Goal: Task Accomplishment & Management: Manage account settings

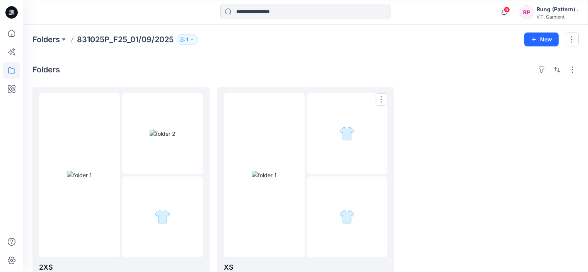
scroll to position [24, 0]
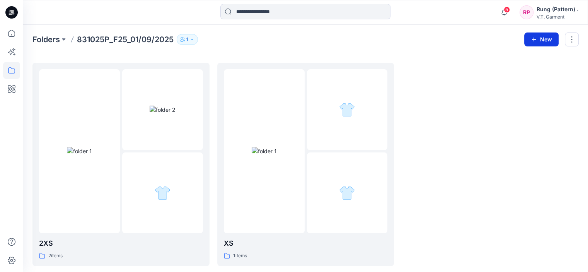
click at [547, 40] on button "New" at bounding box center [542, 39] width 34 height 14
click at [495, 72] on button "New Folder" at bounding box center [524, 73] width 67 height 14
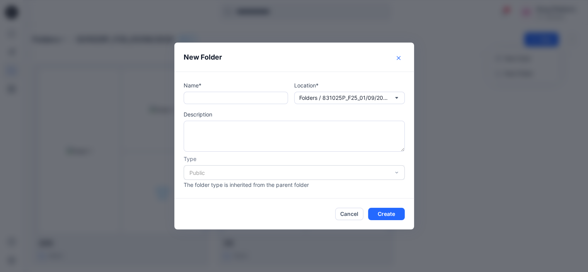
click at [401, 56] on button "Close" at bounding box center [399, 58] width 12 height 12
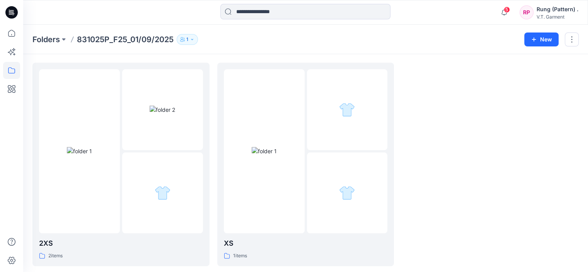
click at [123, 39] on p "831025P_F25_01/09/2025" at bounding box center [125, 39] width 97 height 11
click at [550, 36] on button "New" at bounding box center [542, 39] width 34 height 14
click at [524, 70] on p "New Folder" at bounding box center [519, 73] width 29 height 8
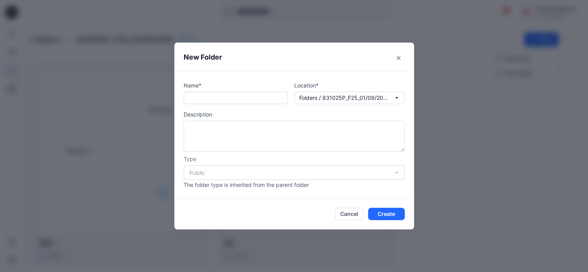
click at [244, 96] on input "text" at bounding box center [236, 98] width 104 height 12
type input "*"
click at [384, 214] on button "Create" at bounding box center [386, 214] width 37 height 12
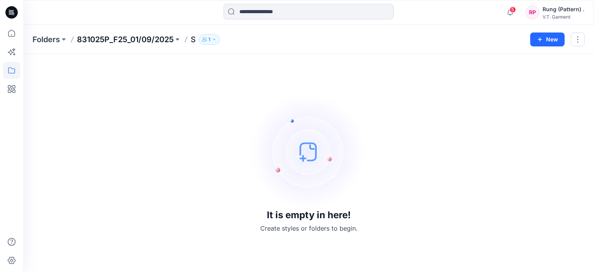
click at [129, 44] on p "831025P_F25_01/09/2025" at bounding box center [125, 39] width 97 height 11
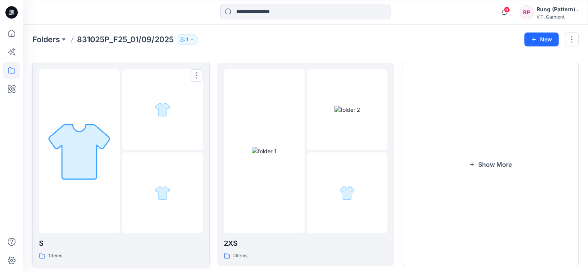
scroll to position [39, 0]
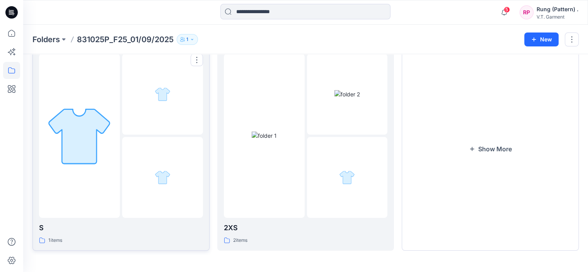
click at [86, 188] on div at bounding box center [79, 136] width 81 height 164
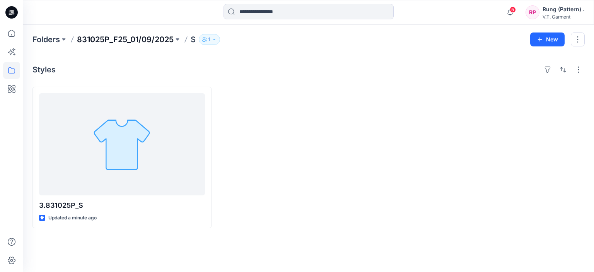
click at [97, 41] on p "831025P_F25_01/09/2025" at bounding box center [125, 39] width 97 height 11
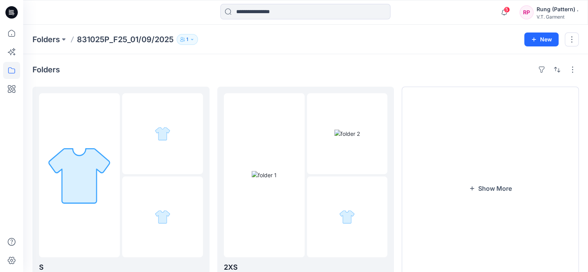
click at [121, 44] on p "831025P_F25_01/09/2025" at bounding box center [125, 39] width 97 height 11
click at [48, 37] on p "Folders" at bounding box center [45, 39] width 27 height 11
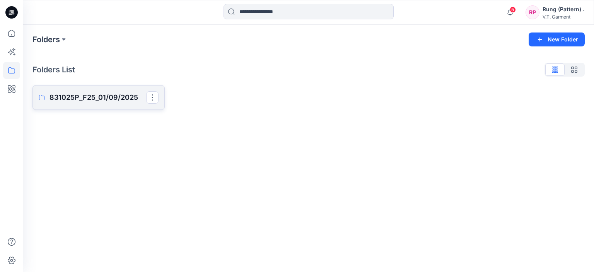
click at [92, 93] on p "831025P_F25_01/09/2025" at bounding box center [98, 97] width 97 height 11
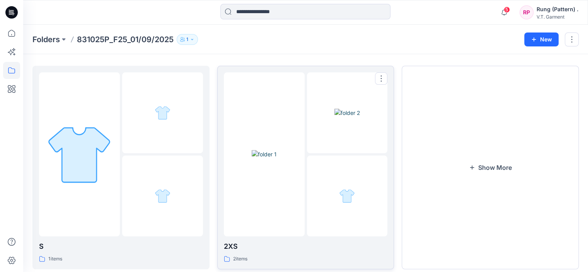
scroll to position [39, 0]
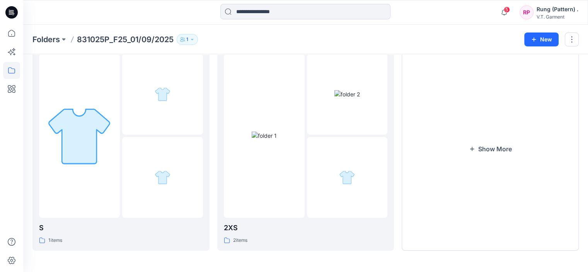
click at [581, 38] on div "Folders 831025P_F25_01/09/2025 1 New" at bounding box center [305, 39] width 565 height 29
click at [569, 40] on button "button" at bounding box center [572, 39] width 14 height 14
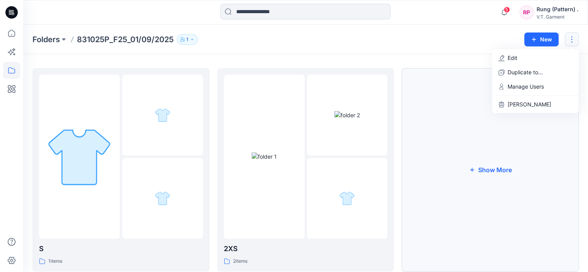
scroll to position [0, 0]
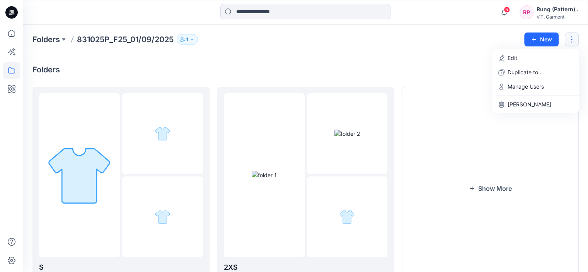
click at [433, 71] on div "Folders" at bounding box center [305, 69] width 547 height 12
click at [555, 67] on button "button" at bounding box center [557, 69] width 12 height 12
click at [571, 66] on button "button" at bounding box center [573, 69] width 12 height 12
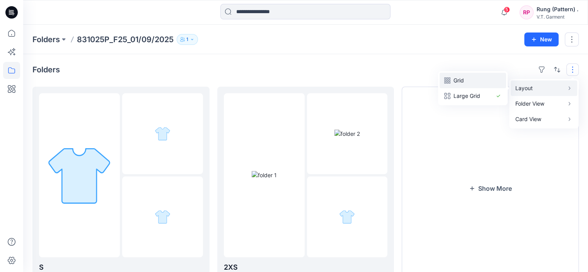
click at [475, 78] on p "Grid" at bounding box center [473, 80] width 39 height 9
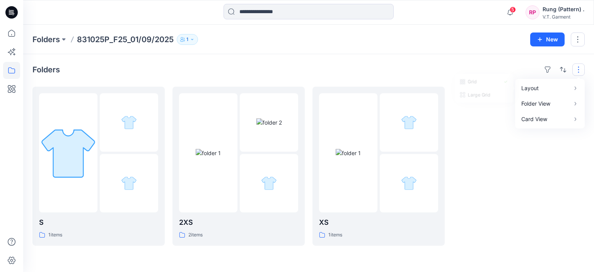
click at [493, 175] on div at bounding box center [519, 166] width 132 height 159
click at [361, 157] on img at bounding box center [348, 153] width 25 height 8
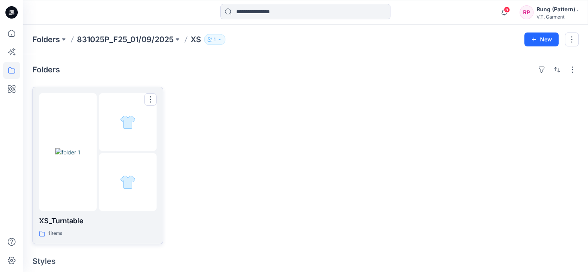
click at [105, 173] on div at bounding box center [128, 182] width 58 height 58
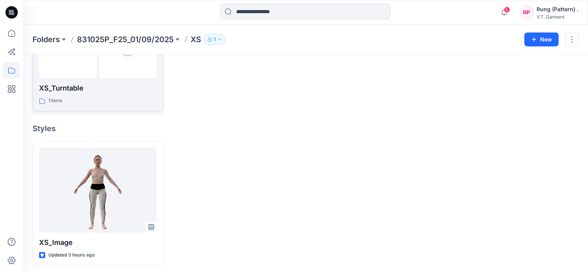
scroll to position [135, 0]
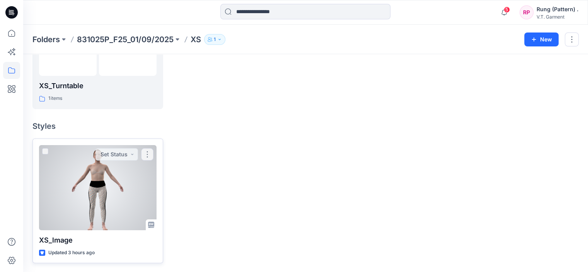
click at [125, 198] on div at bounding box center [98, 187] width 118 height 85
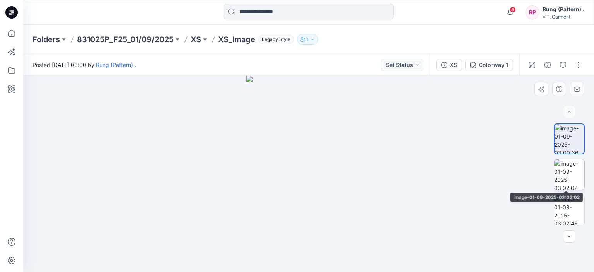
click at [564, 173] on img at bounding box center [569, 174] width 30 height 30
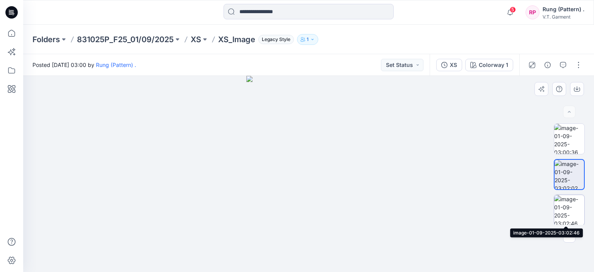
click at [565, 209] on img at bounding box center [569, 210] width 30 height 30
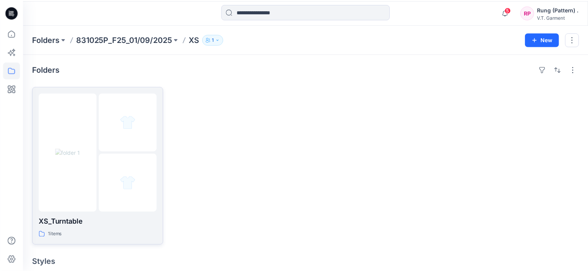
scroll to position [135, 0]
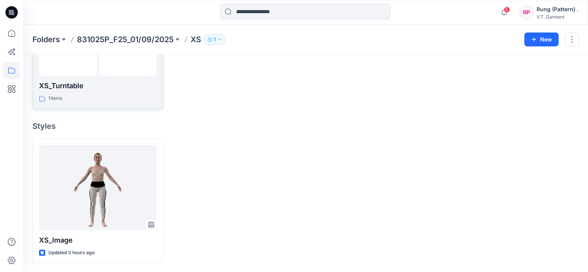
click at [111, 76] on div "XS_Turntable 1 items" at bounding box center [98, 30] width 118 height 144
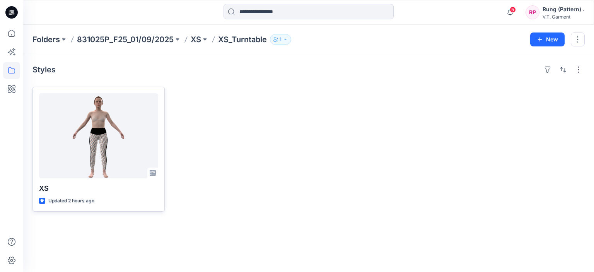
click at [99, 120] on div at bounding box center [98, 135] width 119 height 85
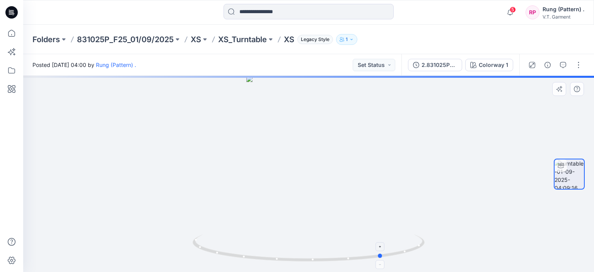
drag, startPoint x: 310, startPoint y: 260, endPoint x: 374, endPoint y: 261, distance: 64.6
click at [380, 262] on icon at bounding box center [310, 248] width 234 height 29
click at [361, 222] on div at bounding box center [308, 174] width 571 height 196
drag, startPoint x: 392, startPoint y: 209, endPoint x: 401, endPoint y: 208, distance: 9.7
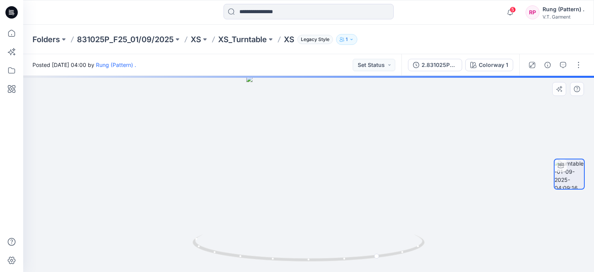
click at [392, 209] on div at bounding box center [308, 174] width 571 height 196
click at [416, 207] on div at bounding box center [308, 174] width 571 height 196
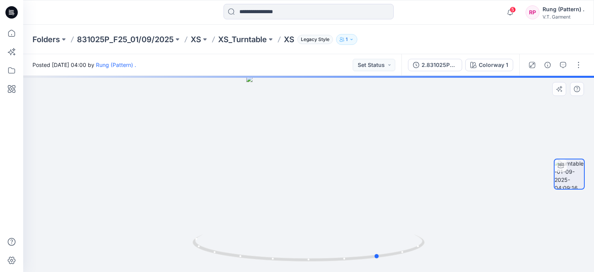
click at [416, 207] on div at bounding box center [308, 174] width 571 height 196
click at [415, 207] on div at bounding box center [308, 174] width 571 height 196
click at [379, 209] on div at bounding box center [308, 174] width 571 height 196
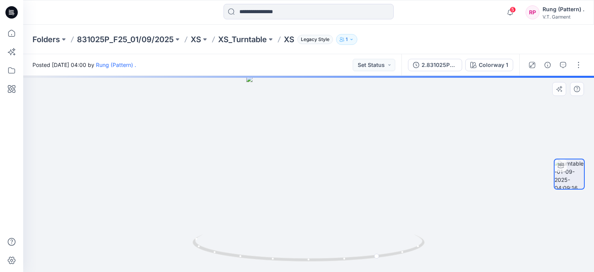
click at [379, 209] on div at bounding box center [308, 174] width 571 height 196
click at [435, 214] on div at bounding box center [308, 174] width 571 height 196
click at [413, 257] on icon at bounding box center [310, 248] width 234 height 29
drag, startPoint x: 415, startPoint y: 252, endPoint x: 405, endPoint y: 223, distance: 30.2
click at [415, 252] on icon at bounding box center [310, 248] width 234 height 29
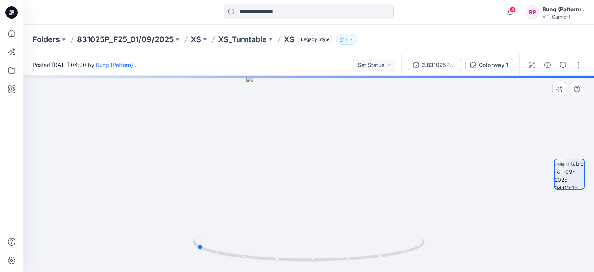
drag, startPoint x: 381, startPoint y: 255, endPoint x: 434, endPoint y: 241, distance: 55.3
click at [434, 241] on div at bounding box center [308, 174] width 571 height 196
click at [371, 236] on icon at bounding box center [310, 248] width 234 height 29
click at [384, 236] on icon at bounding box center [310, 248] width 234 height 29
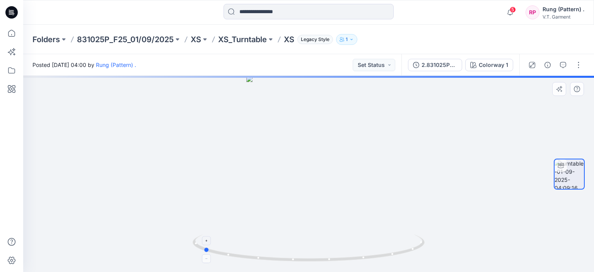
click at [385, 236] on icon at bounding box center [310, 248] width 234 height 29
click at [392, 235] on icon at bounding box center [310, 248] width 234 height 29
click at [399, 234] on div at bounding box center [308, 174] width 571 height 196
click at [400, 234] on div at bounding box center [308, 174] width 571 height 196
click at [403, 234] on div at bounding box center [308, 174] width 571 height 196
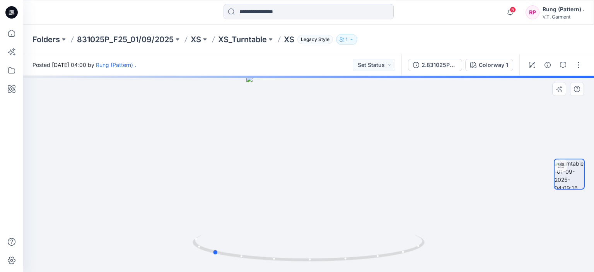
drag, startPoint x: 405, startPoint y: 233, endPoint x: 414, endPoint y: 233, distance: 8.5
click at [408, 233] on div at bounding box center [308, 174] width 571 height 196
click at [415, 232] on div at bounding box center [308, 174] width 571 height 196
click at [416, 232] on div at bounding box center [308, 174] width 571 height 196
click at [417, 232] on div at bounding box center [308, 174] width 571 height 196
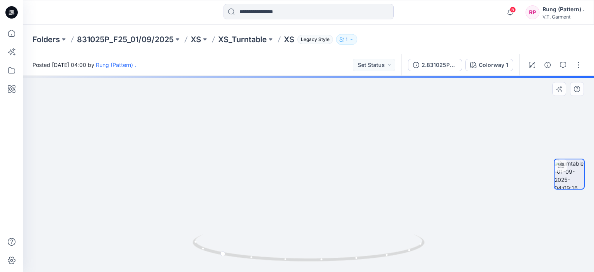
click at [417, 232] on div at bounding box center [308, 174] width 571 height 196
click at [419, 232] on div at bounding box center [308, 174] width 571 height 196
click at [423, 231] on div at bounding box center [308, 174] width 571 height 196
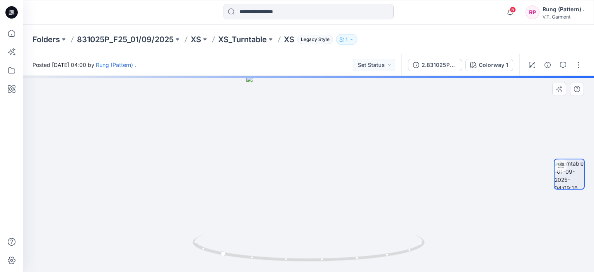
click at [423, 231] on div at bounding box center [308, 174] width 571 height 196
click at [426, 229] on div at bounding box center [308, 174] width 571 height 196
click at [419, 227] on div at bounding box center [308, 174] width 571 height 196
click at [414, 226] on div at bounding box center [308, 174] width 571 height 196
click at [409, 222] on div at bounding box center [308, 174] width 571 height 196
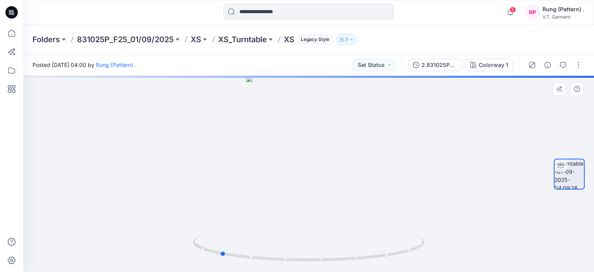
click at [424, 214] on div at bounding box center [308, 174] width 571 height 196
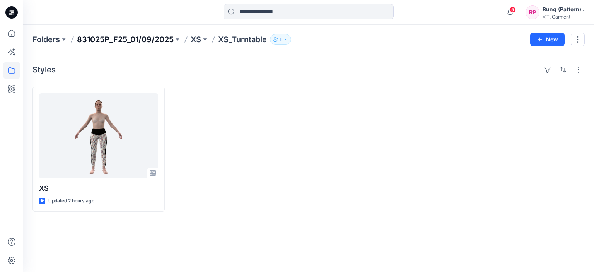
click at [149, 38] on p "831025P_F25_01/09/2025" at bounding box center [125, 39] width 97 height 11
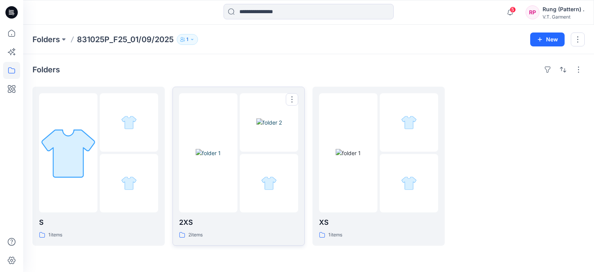
click at [221, 157] on img at bounding box center [208, 153] width 25 height 8
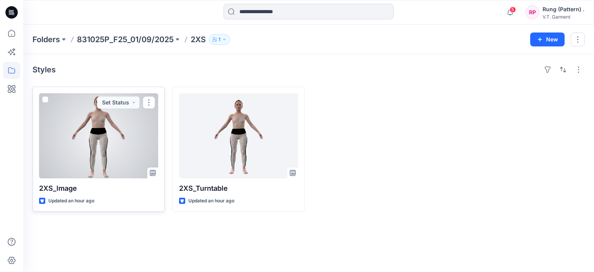
click at [122, 150] on div at bounding box center [98, 135] width 119 height 85
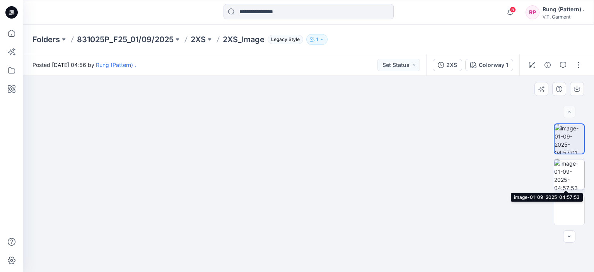
click at [578, 171] on img at bounding box center [569, 174] width 30 height 30
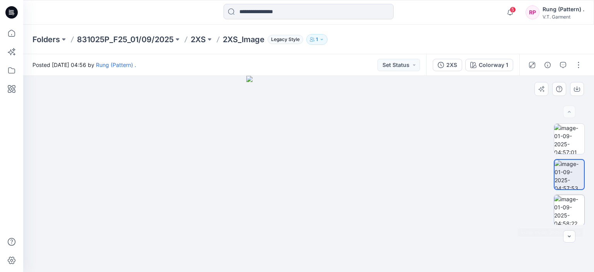
click at [578, 207] on img at bounding box center [569, 210] width 30 height 30
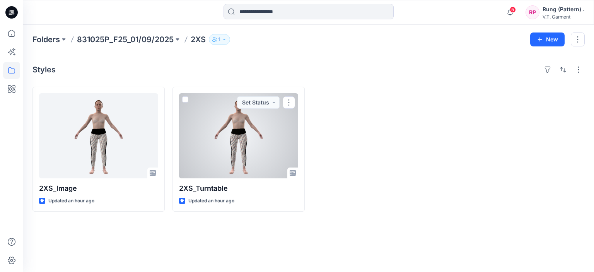
drag, startPoint x: 229, startPoint y: 128, endPoint x: 226, endPoint y: 122, distance: 7.1
click at [229, 128] on div at bounding box center [238, 135] width 119 height 85
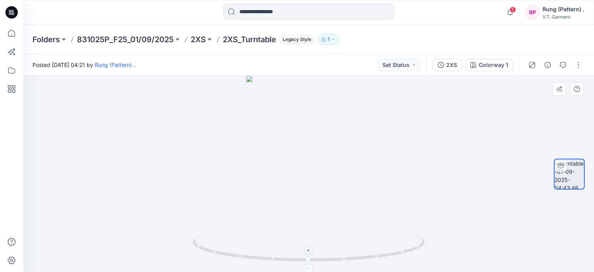
drag, startPoint x: 380, startPoint y: 234, endPoint x: 388, endPoint y: 236, distance: 8.3
click at [381, 234] on icon at bounding box center [310, 248] width 234 height 29
drag, startPoint x: 388, startPoint y: 236, endPoint x: 393, endPoint y: 237, distance: 5.6
click at [388, 236] on icon at bounding box center [310, 248] width 234 height 29
click at [413, 243] on icon at bounding box center [310, 248] width 234 height 29
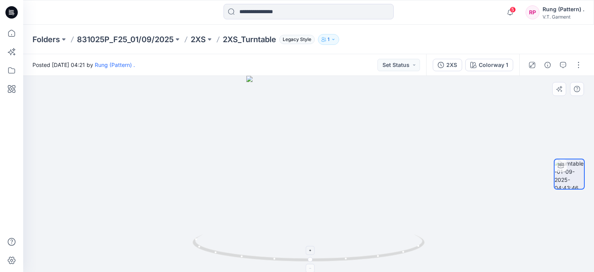
click at [413, 243] on icon at bounding box center [310, 248] width 234 height 29
click at [380, 258] on icon at bounding box center [310, 248] width 234 height 29
click at [344, 264] on div at bounding box center [308, 174] width 571 height 196
click at [342, 266] on img at bounding box center [309, 253] width 232 height 38
click at [342, 267] on img at bounding box center [309, 253] width 232 height 38
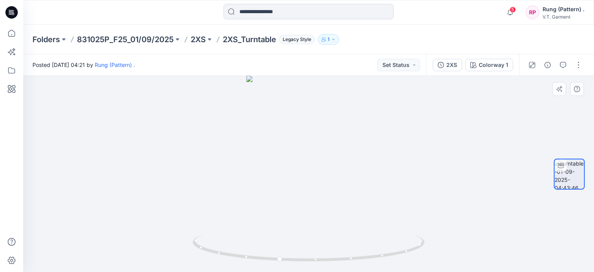
click at [345, 266] on img at bounding box center [309, 253] width 232 height 38
click at [353, 263] on icon at bounding box center [310, 248] width 234 height 29
click at [362, 262] on icon at bounding box center [310, 248] width 234 height 29
click at [375, 260] on icon at bounding box center [310, 248] width 234 height 29
click at [383, 257] on icon at bounding box center [310, 248] width 234 height 29
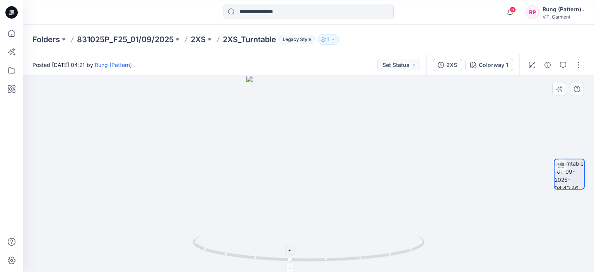
drag, startPoint x: 386, startPoint y: 255, endPoint x: 391, endPoint y: 252, distance: 5.6
click at [387, 255] on icon at bounding box center [310, 248] width 234 height 29
drag, startPoint x: 392, startPoint y: 252, endPoint x: 400, endPoint y: 244, distance: 11.2
click at [393, 251] on icon at bounding box center [310, 248] width 234 height 29
drag, startPoint x: 400, startPoint y: 244, endPoint x: 408, endPoint y: 238, distance: 10.5
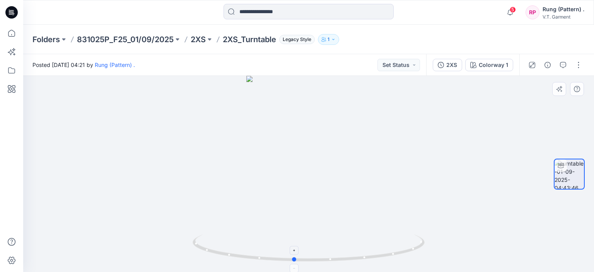
click at [402, 243] on icon at bounding box center [310, 248] width 234 height 29
click at [408, 238] on icon at bounding box center [310, 248] width 234 height 29
click at [409, 236] on icon at bounding box center [310, 248] width 234 height 29
click at [410, 236] on icon at bounding box center [310, 248] width 234 height 29
click at [410, 234] on icon at bounding box center [310, 248] width 234 height 29
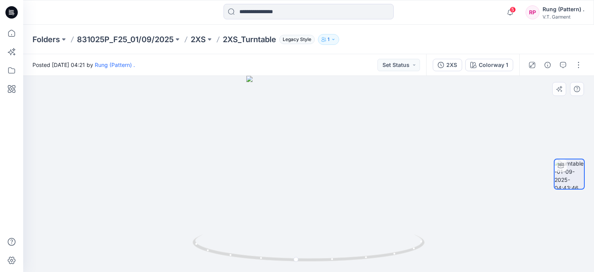
drag, startPoint x: 410, startPoint y: 234, endPoint x: 416, endPoint y: 233, distance: 5.6
click at [411, 234] on icon at bounding box center [310, 248] width 234 height 29
click at [418, 236] on icon at bounding box center [310, 248] width 234 height 29
drag, startPoint x: 422, startPoint y: 233, endPoint x: 323, endPoint y: 211, distance: 101.8
click at [426, 241] on div at bounding box center [308, 174] width 571 height 196
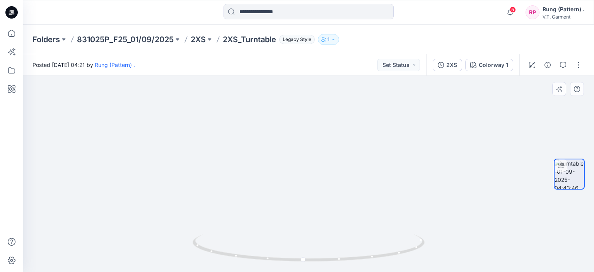
drag, startPoint x: 301, startPoint y: 209, endPoint x: 350, endPoint y: 214, distance: 49.0
click at [350, 214] on img at bounding box center [308, 40] width 471 height 464
drag, startPoint x: 436, startPoint y: 201, endPoint x: 402, endPoint y: 246, distance: 56.6
click at [457, 213] on img at bounding box center [308, 39] width 471 height 465
drag, startPoint x: 303, startPoint y: 258, endPoint x: 189, endPoint y: 258, distance: 113.7
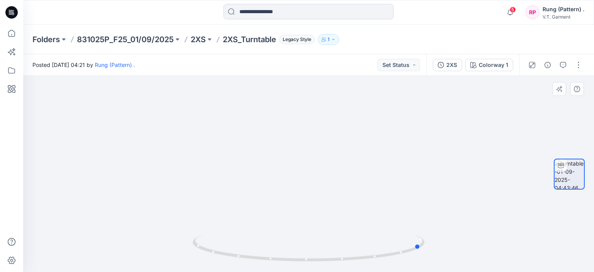
click at [189, 258] on div at bounding box center [308, 174] width 571 height 196
drag, startPoint x: 376, startPoint y: 263, endPoint x: 268, endPoint y: 270, distance: 108.6
click at [268, 270] on div at bounding box center [309, 252] width 232 height 39
click at [138, 36] on p "831025P_F25_01/09/2025" at bounding box center [125, 39] width 97 height 11
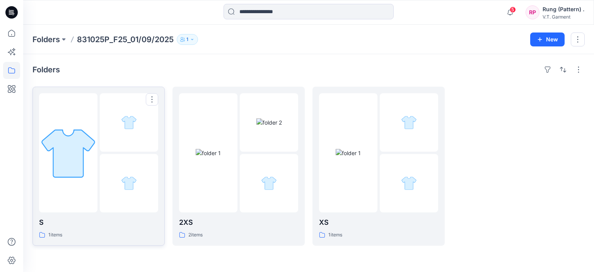
click at [85, 183] on div at bounding box center [68, 152] width 58 height 119
click at [221, 157] on img at bounding box center [208, 153] width 25 height 8
click at [404, 160] on div at bounding box center [409, 183] width 58 height 58
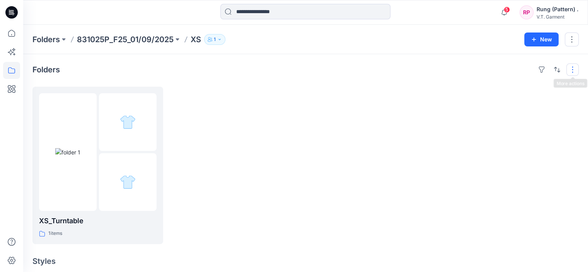
click at [579, 70] on button "button" at bounding box center [573, 69] width 12 height 12
click at [557, 89] on p "Layout" at bounding box center [540, 88] width 49 height 9
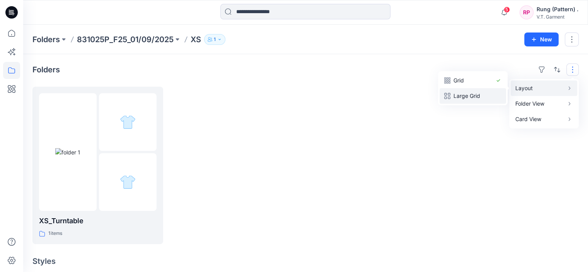
click at [487, 98] on p "Large Grid" at bounding box center [473, 95] width 39 height 9
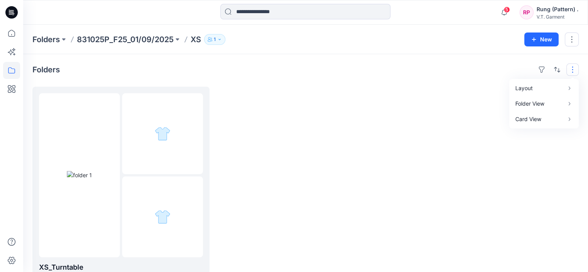
click at [386, 162] on div at bounding box center [305, 188] width 177 height 203
drag, startPoint x: 587, startPoint y: 66, endPoint x: 581, endPoint y: 67, distance: 5.4
click at [585, 66] on div "Folders XS_Turntable 1 items Styles XS_lmage Updated 3 hours ago" at bounding box center [305, 261] width 565 height 415
click at [574, 70] on button "button" at bounding box center [573, 69] width 12 height 12
click at [557, 105] on p "Folder View" at bounding box center [540, 103] width 49 height 9
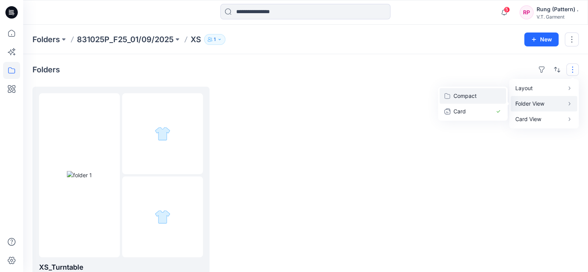
click at [478, 99] on p "Compact" at bounding box center [473, 95] width 39 height 9
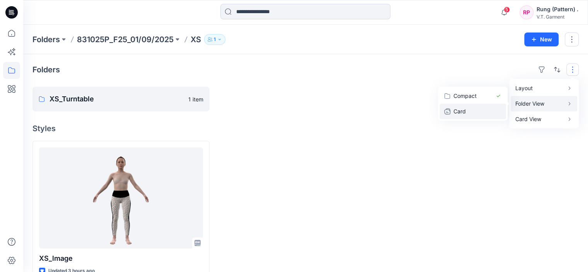
click at [486, 113] on p "Card" at bounding box center [473, 111] width 39 height 9
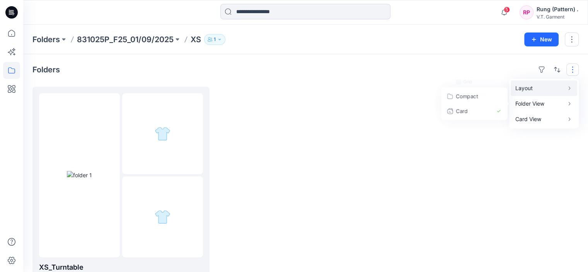
click at [551, 91] on p "Layout" at bounding box center [540, 88] width 49 height 9
click at [338, 144] on div at bounding box center [305, 188] width 177 height 203
click at [154, 44] on p "831025P_F25_01/09/2025" at bounding box center [125, 39] width 97 height 11
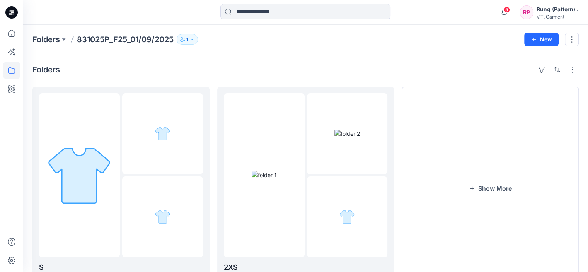
click at [154, 39] on p "831025P_F25_01/09/2025" at bounding box center [125, 39] width 97 height 11
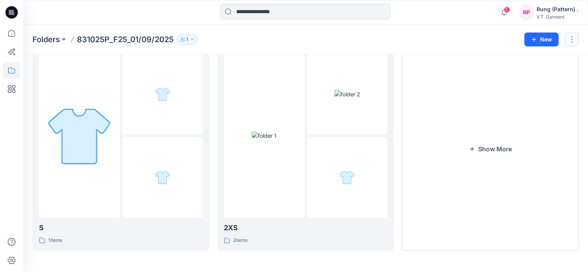
click at [572, 39] on button "button" at bounding box center [572, 39] width 14 height 14
click at [506, 37] on div "Folders 831025P_F25_01/09/2025 1" at bounding box center [275, 39] width 486 height 11
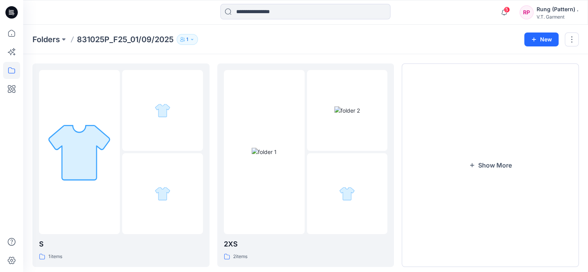
scroll to position [0, 0]
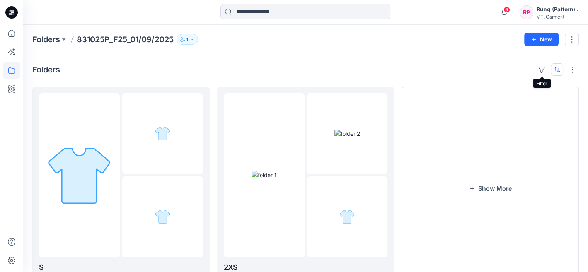
click at [556, 66] on button "button" at bounding box center [557, 69] width 12 height 12
click at [572, 68] on button "button" at bounding box center [573, 69] width 12 height 12
click at [545, 85] on p "Layout" at bounding box center [540, 88] width 49 height 9
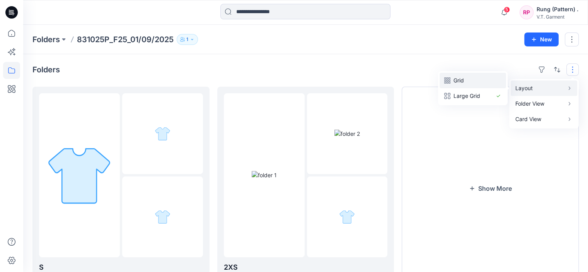
click at [472, 83] on p "Grid" at bounding box center [473, 80] width 39 height 9
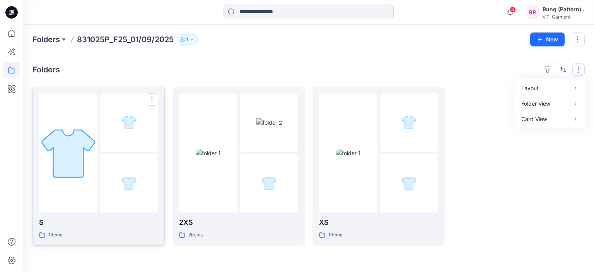
click at [80, 167] on img at bounding box center [68, 153] width 58 height 58
click at [242, 168] on div at bounding box center [269, 183] width 58 height 58
click at [361, 157] on img at bounding box center [348, 153] width 25 height 8
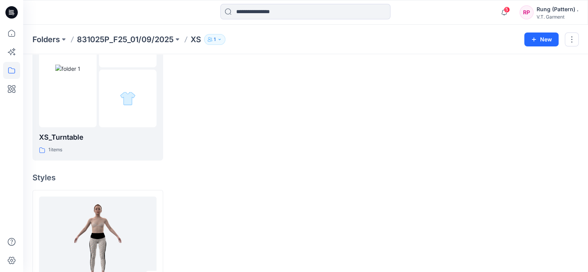
scroll to position [135, 0]
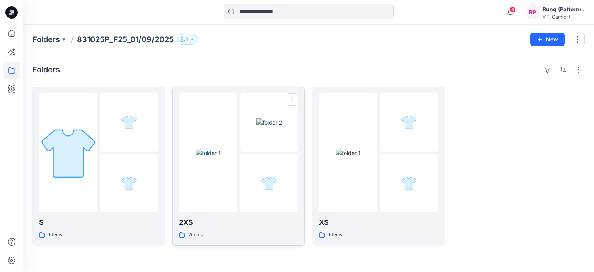
click at [272, 118] on img at bounding box center [269, 122] width 26 height 8
click at [137, 132] on div at bounding box center [129, 122] width 58 height 58
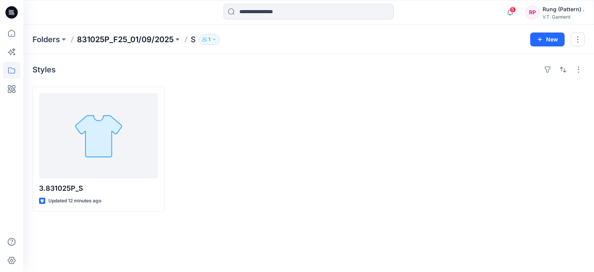
click at [152, 41] on p "831025P_F25_01/09/2025" at bounding box center [125, 39] width 97 height 11
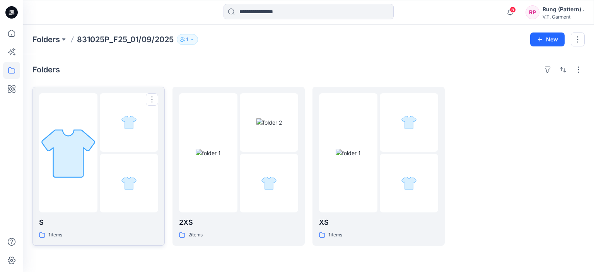
click at [141, 166] on div at bounding box center [129, 183] width 58 height 58
click at [280, 181] on div at bounding box center [269, 183] width 58 height 58
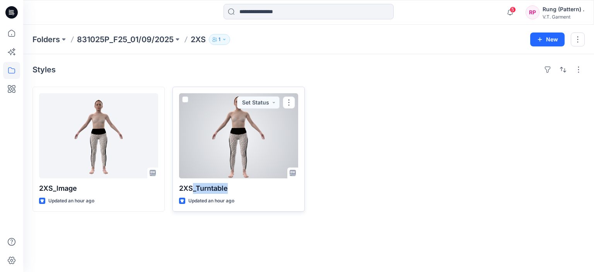
drag, startPoint x: 229, startPoint y: 192, endPoint x: 193, endPoint y: 191, distance: 36.4
click at [193, 191] on p "2XS_Turntable" at bounding box center [238, 188] width 119 height 11
copy p "_Turntable"
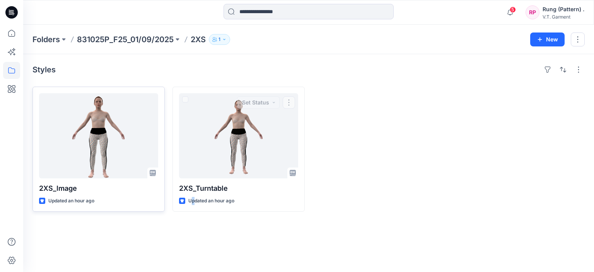
drag, startPoint x: 193, startPoint y: 237, endPoint x: 126, endPoint y: 208, distance: 73.7
click at [192, 235] on div "Styles 2XS_lmage Updated an hour ago 2XS_Turntable Updated an hour ago Set Stat…" at bounding box center [308, 163] width 571 height 218
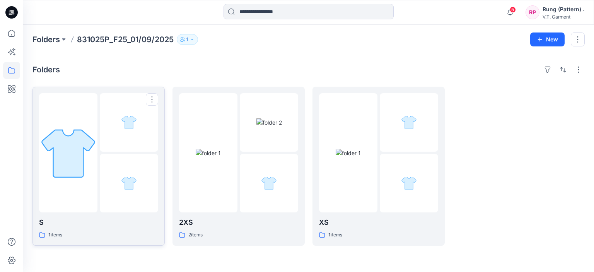
click at [71, 205] on div at bounding box center [68, 152] width 58 height 119
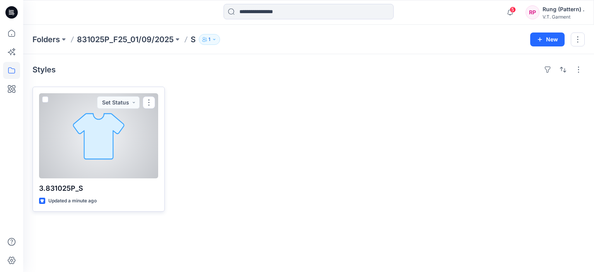
click at [78, 188] on p "3.831025P_S" at bounding box center [98, 188] width 119 height 11
click at [144, 104] on button "button" at bounding box center [149, 102] width 12 height 12
click at [158, 121] on button "Edit" at bounding box center [186, 120] width 84 height 14
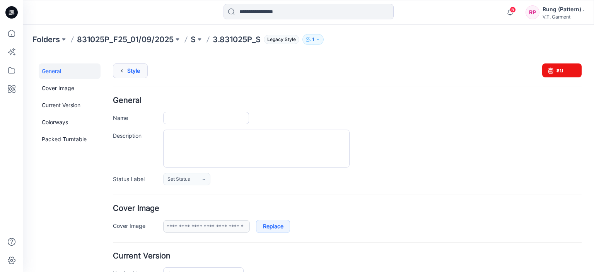
type input "**********"
drag, startPoint x: 172, startPoint y: 119, endPoint x: 133, endPoint y: 119, distance: 38.3
click at [133, 119] on div "**********" at bounding box center [347, 118] width 469 height 12
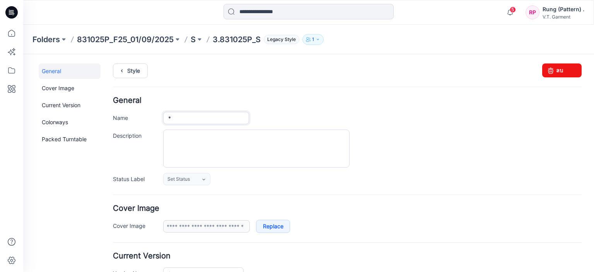
click at [192, 120] on input "*" at bounding box center [206, 118] width 86 height 12
paste input "**********"
type input "**********"
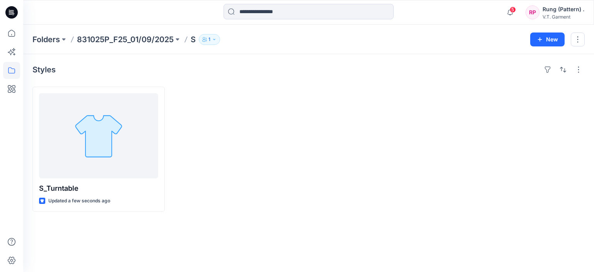
click at [252, 167] on div at bounding box center [239, 149] width 132 height 125
click at [549, 39] on button "New" at bounding box center [547, 39] width 34 height 14
click at [528, 77] on p "New Folder" at bounding box center [525, 73] width 29 height 8
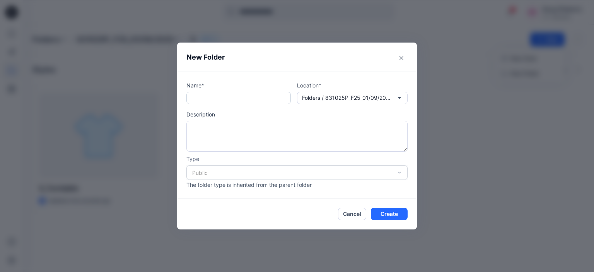
click at [236, 100] on input "text" at bounding box center [238, 98] width 104 height 12
type input "*"
click at [396, 210] on button "Create" at bounding box center [389, 214] width 37 height 12
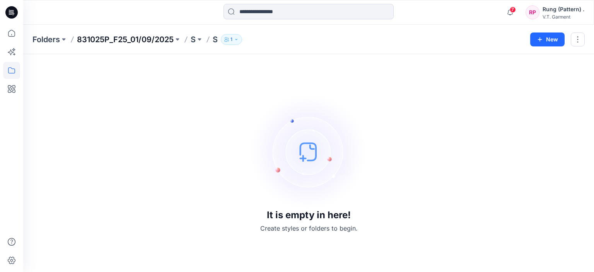
click at [149, 39] on p "831025P_F25_01/09/2025" at bounding box center [125, 39] width 97 height 11
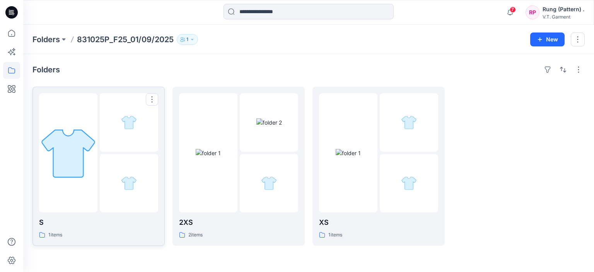
click at [101, 170] on div at bounding box center [129, 183] width 58 height 58
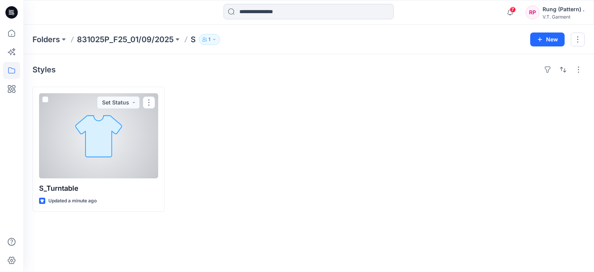
click at [234, 144] on div at bounding box center [239, 149] width 132 height 125
click at [120, 176] on div at bounding box center [98, 135] width 119 height 85
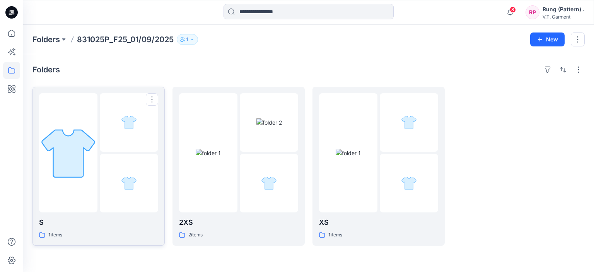
click at [116, 201] on div at bounding box center [129, 183] width 58 height 58
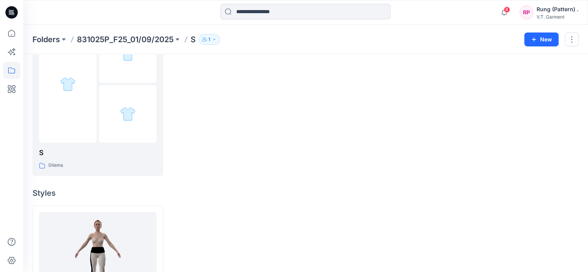
scroll to position [58, 0]
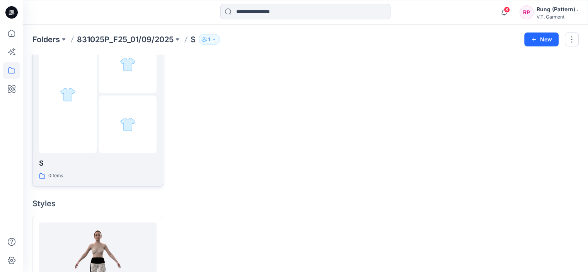
click at [141, 165] on p "S" at bounding box center [98, 163] width 118 height 11
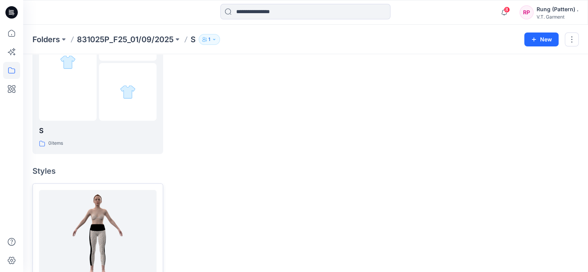
scroll to position [135, 0]
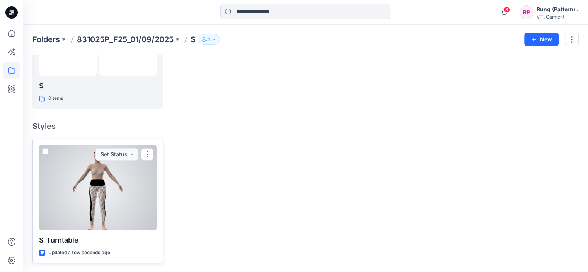
click at [141, 219] on div at bounding box center [98, 187] width 118 height 85
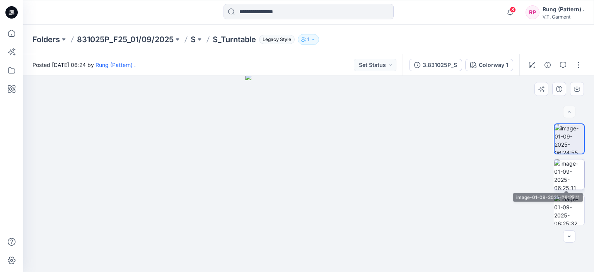
click at [564, 168] on img at bounding box center [569, 174] width 30 height 30
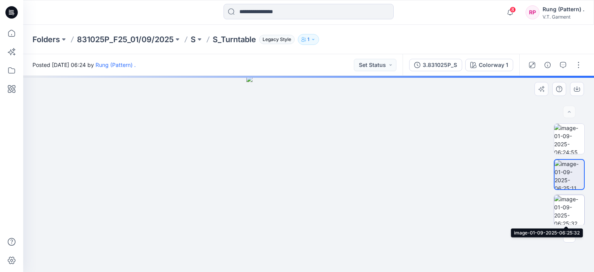
click at [576, 203] on img at bounding box center [569, 210] width 30 height 30
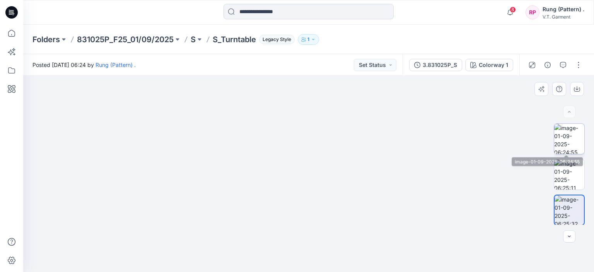
click at [566, 147] on img at bounding box center [569, 139] width 30 height 30
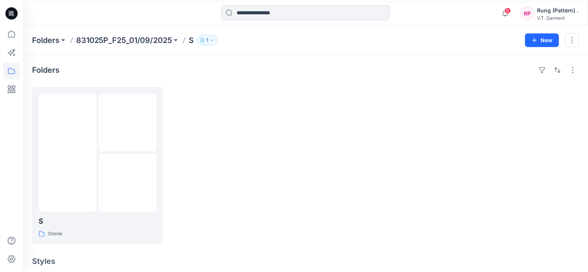
scroll to position [135, 0]
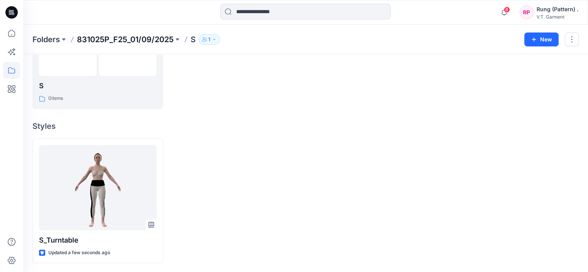
click at [133, 40] on p "831025P_F25_01/09/2025" at bounding box center [125, 39] width 97 height 11
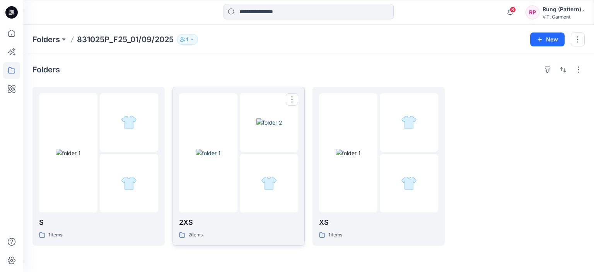
click at [207, 220] on p "2XS" at bounding box center [238, 222] width 119 height 11
click at [158, 163] on div at bounding box center [129, 183] width 58 height 58
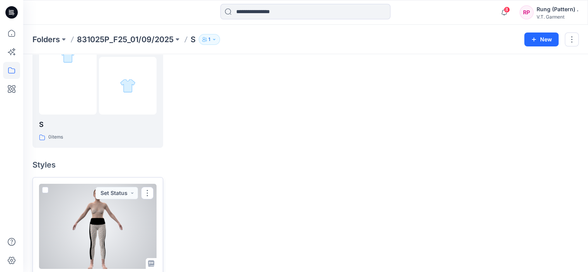
scroll to position [135, 0]
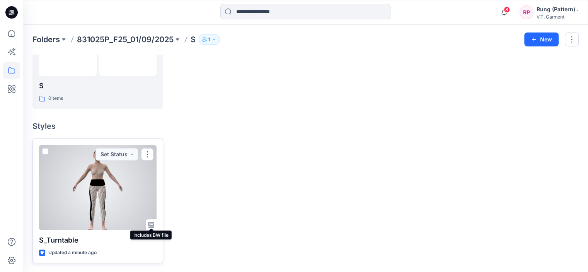
click at [153, 224] on icon at bounding box center [151, 225] width 6 height 6
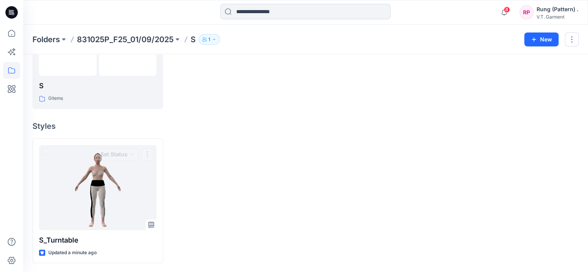
click at [209, 154] on div at bounding box center [236, 201] width 131 height 125
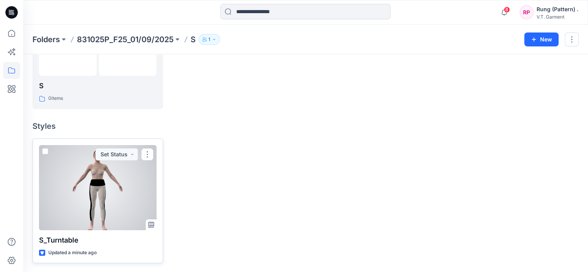
click at [74, 215] on div at bounding box center [98, 187] width 118 height 85
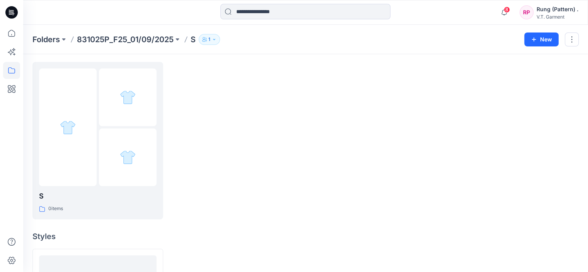
scroll to position [39, 0]
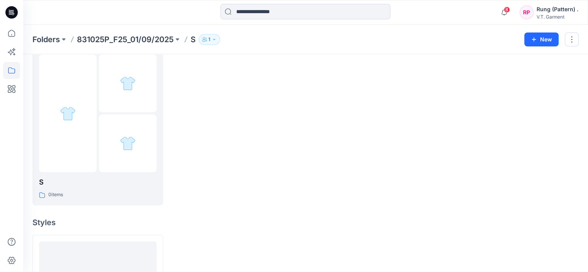
drag, startPoint x: 251, startPoint y: 193, endPoint x: 235, endPoint y: 185, distance: 17.8
click at [252, 192] on div at bounding box center [236, 126] width 131 height 157
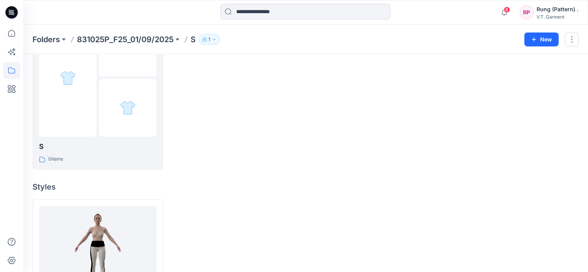
scroll to position [116, 0]
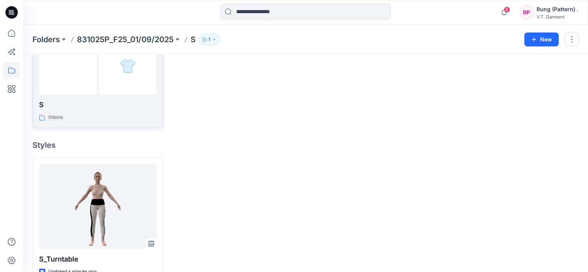
click at [118, 113] on div "S 0 items" at bounding box center [98, 110] width 118 height 22
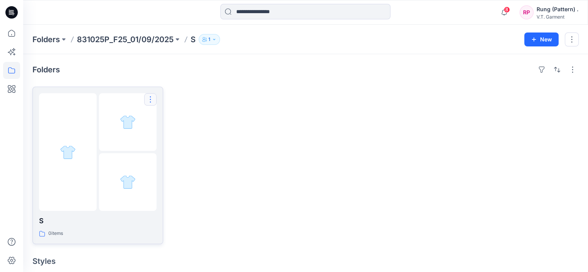
click at [147, 100] on button "button" at bounding box center [150, 99] width 12 height 12
click at [180, 116] on button "Edit" at bounding box center [188, 117] width 84 height 14
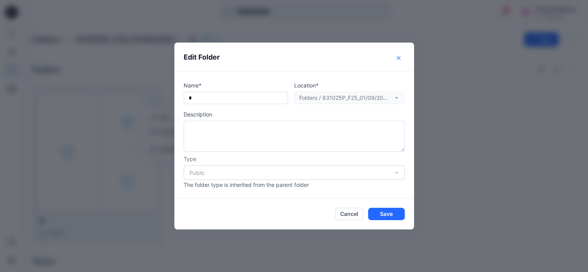
click at [401, 57] on icon "Close" at bounding box center [399, 58] width 4 height 4
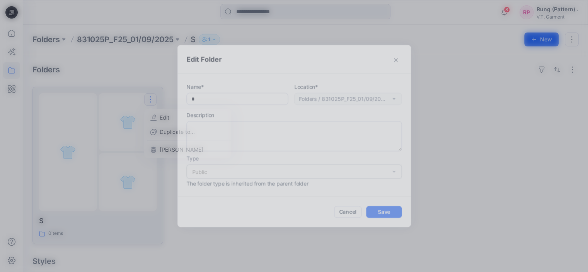
click at [88, 152] on div at bounding box center [68, 152] width 58 height 118
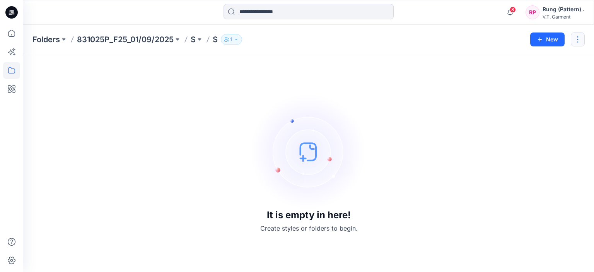
click at [578, 38] on button "button" at bounding box center [578, 39] width 14 height 14
click at [536, 90] on p "[PERSON_NAME]" at bounding box center [536, 90] width 44 height 8
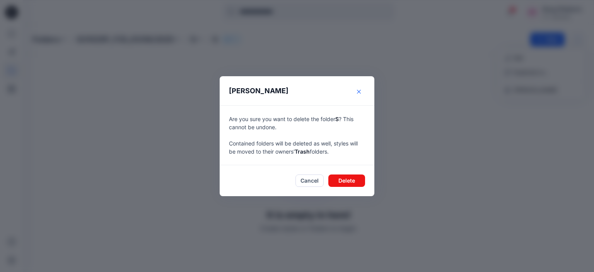
click at [364, 91] on button "Close" at bounding box center [359, 91] width 12 height 12
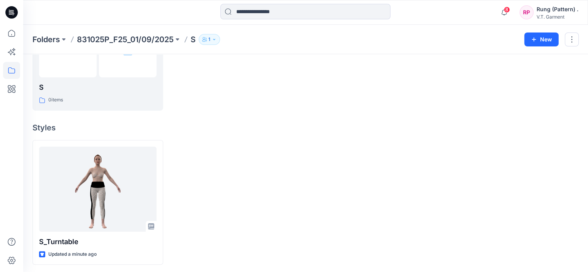
scroll to position [135, 0]
click at [332, 191] on div at bounding box center [375, 201] width 131 height 125
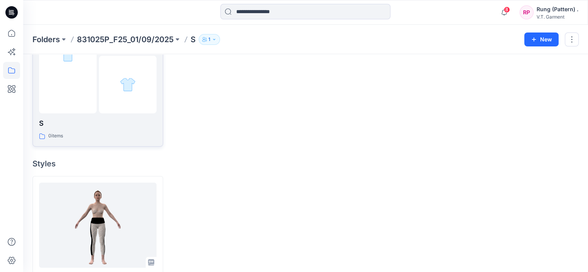
scroll to position [58, 0]
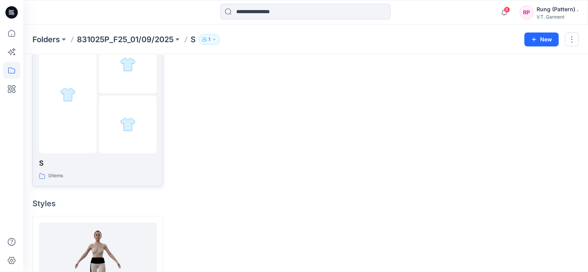
click at [128, 166] on p "S" at bounding box center [98, 163] width 118 height 11
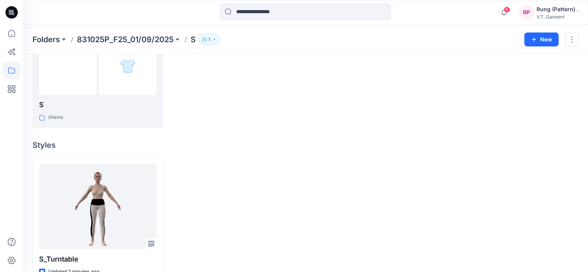
scroll to position [135, 0]
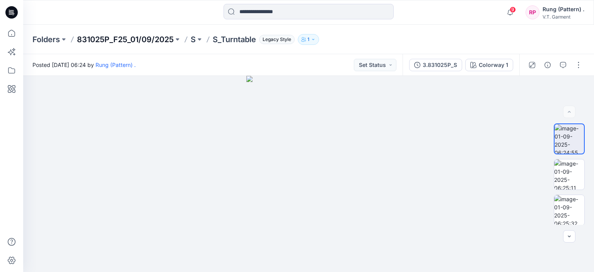
click at [151, 36] on p "831025P_F25_01/09/2025" at bounding box center [125, 39] width 97 height 11
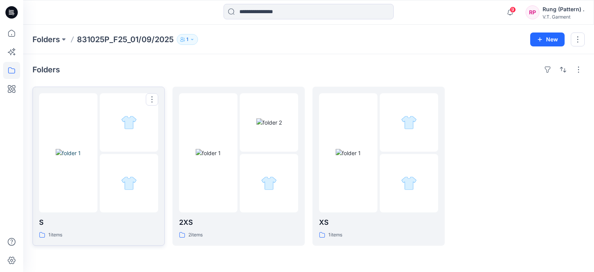
click at [101, 158] on div at bounding box center [129, 183] width 58 height 58
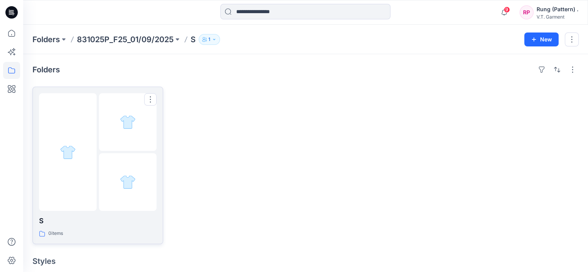
scroll to position [135, 0]
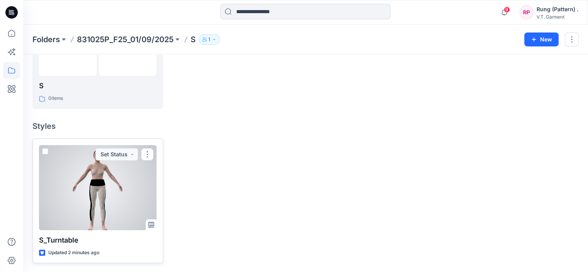
click at [121, 207] on div at bounding box center [98, 187] width 118 height 85
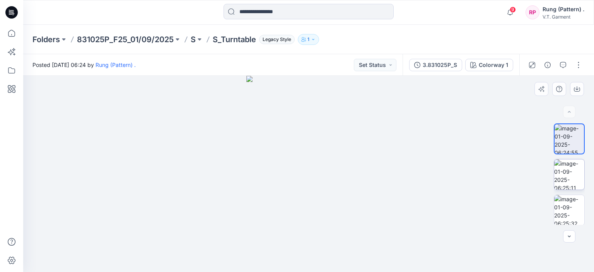
click at [562, 171] on img at bounding box center [569, 174] width 30 height 30
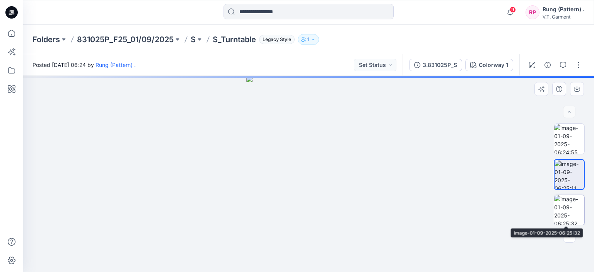
click at [566, 214] on img at bounding box center [569, 210] width 30 height 30
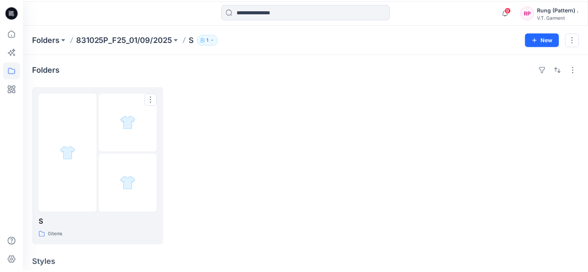
scroll to position [135, 0]
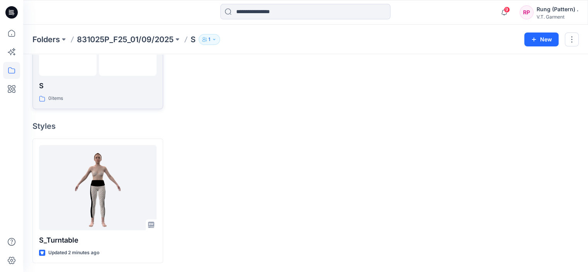
drag, startPoint x: 101, startPoint y: 115, endPoint x: 111, endPoint y: 95, distance: 22.1
click at [102, 115] on div "Folders S 0 items Styles S_Turntable Updated 2 minutes ago" at bounding box center [305, 95] width 565 height 353
click at [111, 92] on div "S 0 items" at bounding box center [98, 91] width 118 height 22
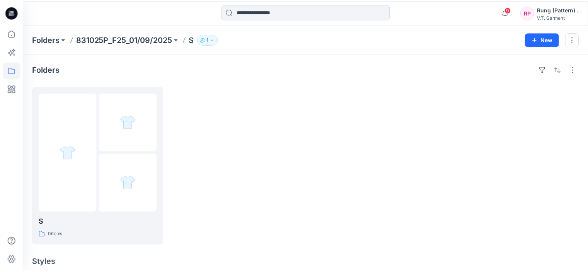
scroll to position [135, 0]
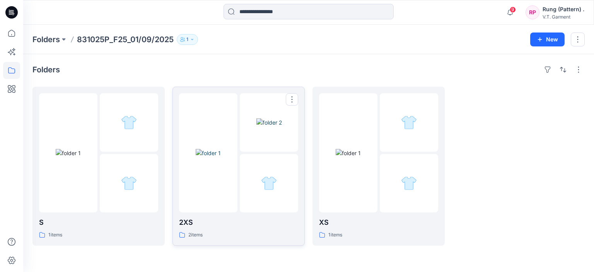
click at [245, 158] on div at bounding box center [269, 183] width 58 height 58
click at [436, 148] on div at bounding box center [409, 122] width 58 height 58
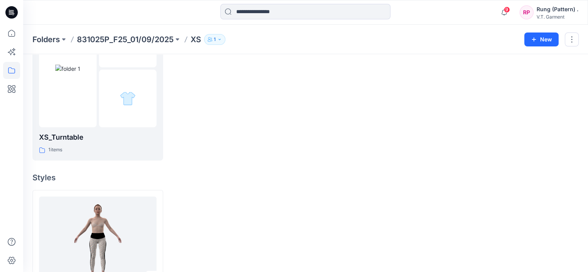
scroll to position [19, 0]
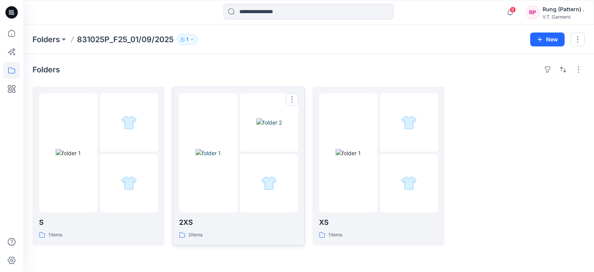
click at [221, 149] on img at bounding box center [208, 153] width 25 height 8
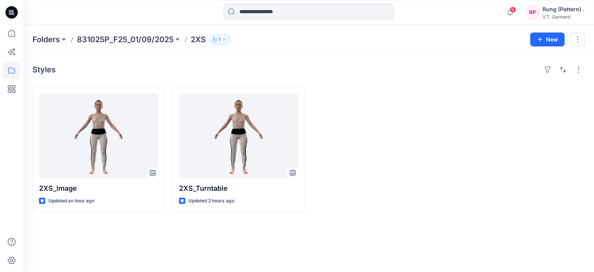
click at [581, 75] on div "Styles 2XS_lmage Updated an hour ago 2XS_Turntable Updated 2 hours ago" at bounding box center [308, 163] width 571 height 218
click at [580, 74] on button "button" at bounding box center [579, 69] width 12 height 12
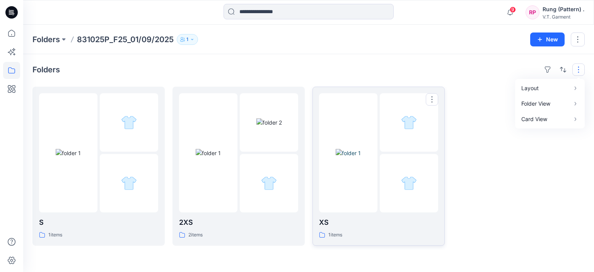
click at [361, 149] on img at bounding box center [348, 153] width 25 height 8
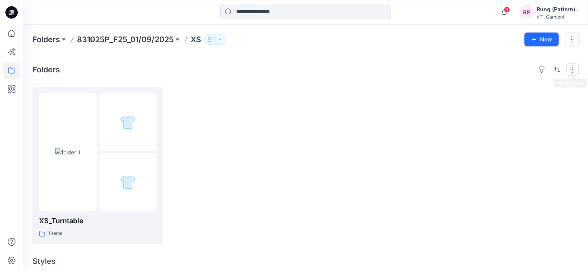
click at [575, 70] on button "button" at bounding box center [573, 69] width 12 height 12
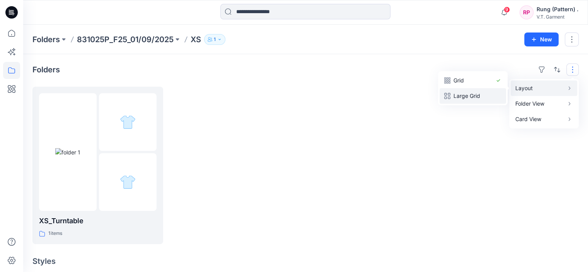
click at [489, 97] on p "Large Grid" at bounding box center [473, 95] width 39 height 9
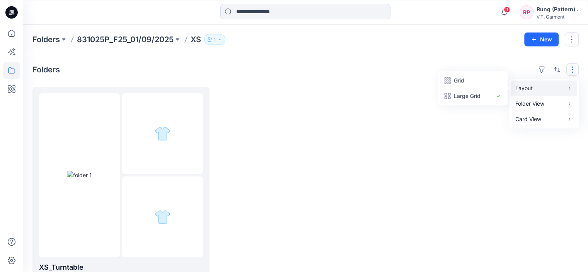
click at [292, 123] on div at bounding box center [305, 188] width 177 height 203
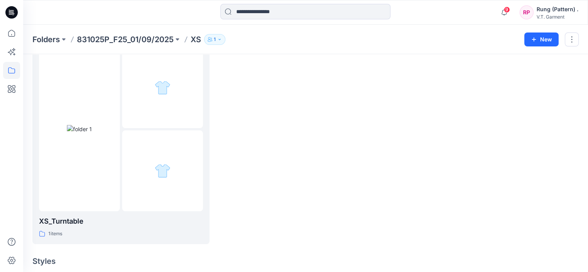
scroll to position [42, 0]
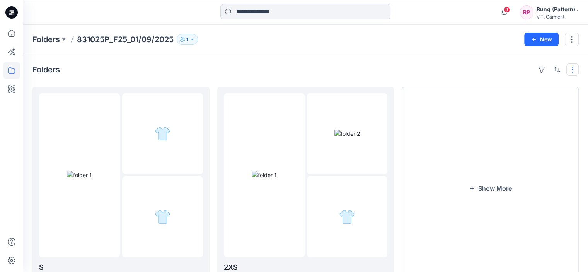
click at [571, 72] on button "button" at bounding box center [573, 69] width 12 height 12
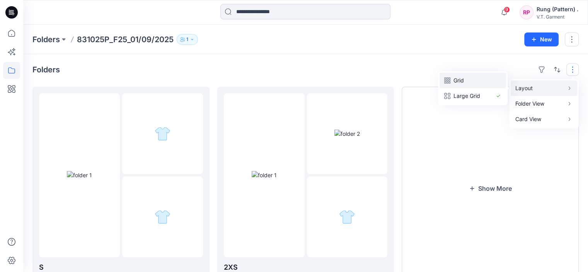
click at [492, 81] on button "Grid" at bounding box center [473, 80] width 67 height 15
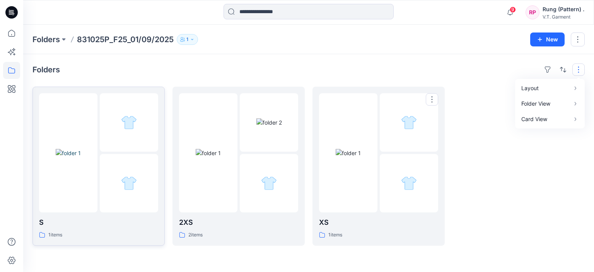
click at [133, 165] on div at bounding box center [129, 183] width 58 height 58
click at [292, 154] on div at bounding box center [269, 183] width 58 height 58
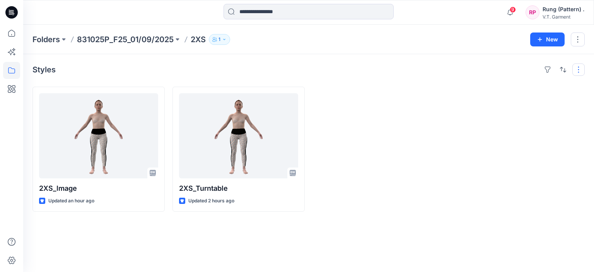
click at [579, 67] on button "button" at bounding box center [579, 69] width 12 height 12
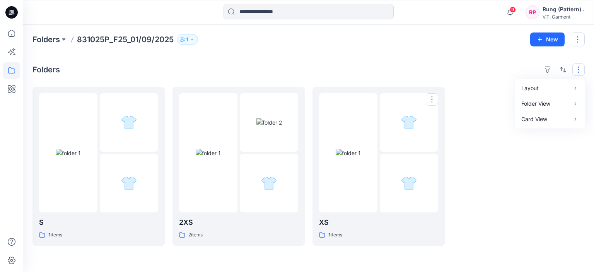
click at [382, 123] on div at bounding box center [409, 122] width 58 height 58
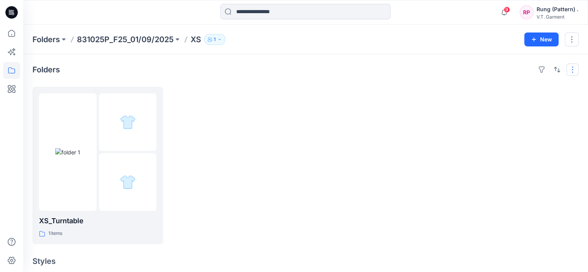
click at [575, 67] on button "button" at bounding box center [573, 69] width 12 height 12
click at [269, 193] on div at bounding box center [236, 165] width 131 height 157
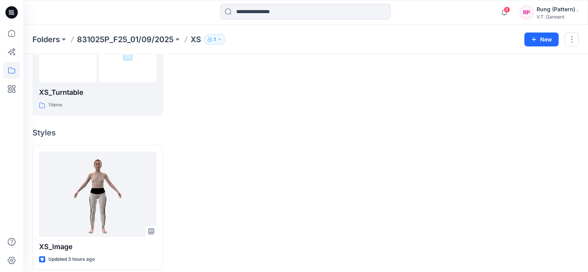
scroll to position [135, 0]
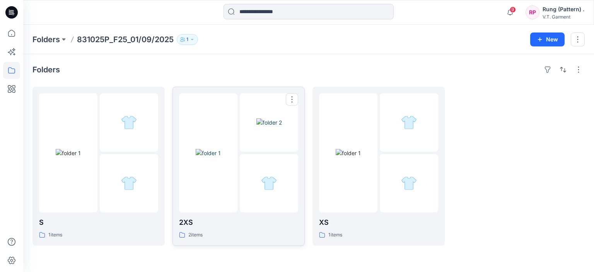
click at [259, 127] on img at bounding box center [269, 122] width 26 height 8
click at [220, 200] on div at bounding box center [208, 152] width 58 height 119
click at [357, 154] on img at bounding box center [348, 153] width 25 height 8
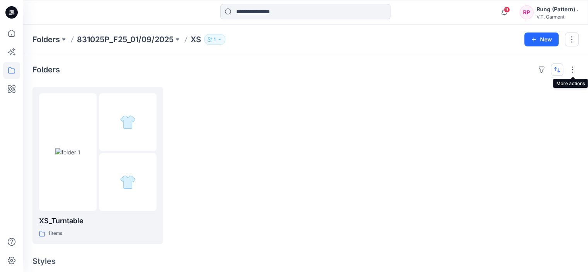
click at [563, 69] on button "button" at bounding box center [557, 69] width 12 height 12
click at [575, 69] on button "button" at bounding box center [573, 69] width 12 height 12
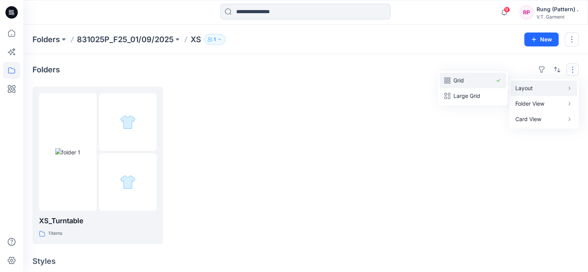
click at [472, 77] on p "Grid" at bounding box center [473, 80] width 39 height 9
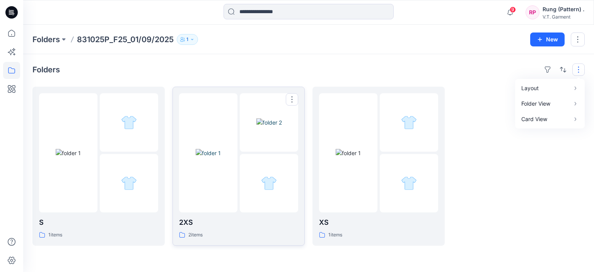
click at [256, 127] on img at bounding box center [269, 122] width 26 height 8
click at [115, 140] on div at bounding box center [129, 122] width 58 height 58
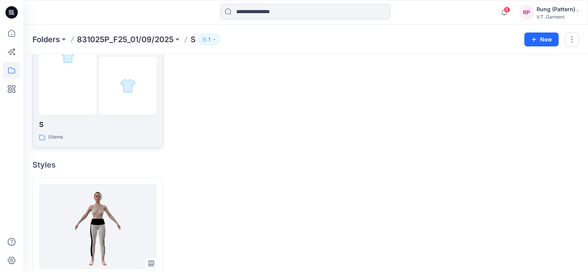
scroll to position [135, 0]
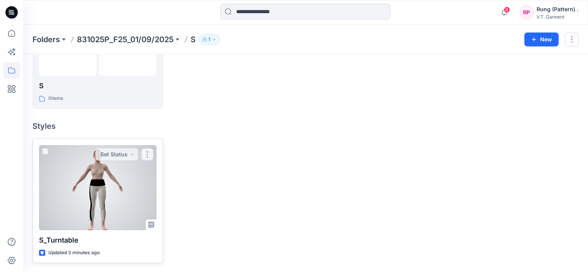
click at [111, 164] on div at bounding box center [98, 187] width 118 height 85
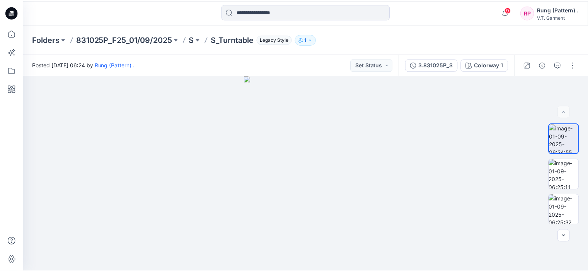
scroll to position [135, 0]
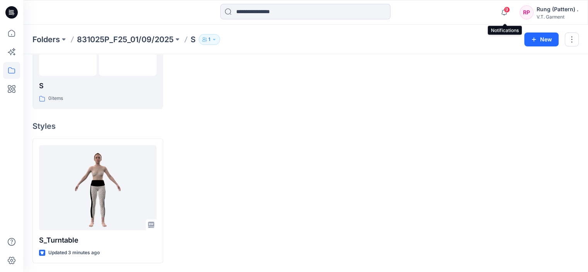
click at [505, 11] on span "9" at bounding box center [507, 10] width 6 height 6
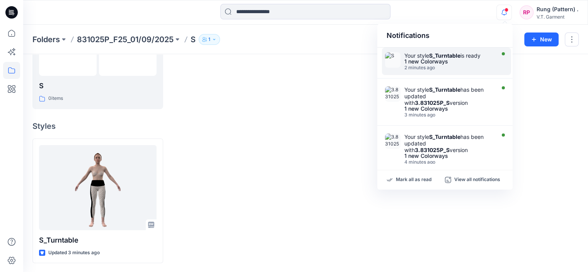
click at [458, 66] on div "2 minutes ago" at bounding box center [449, 67] width 89 height 5
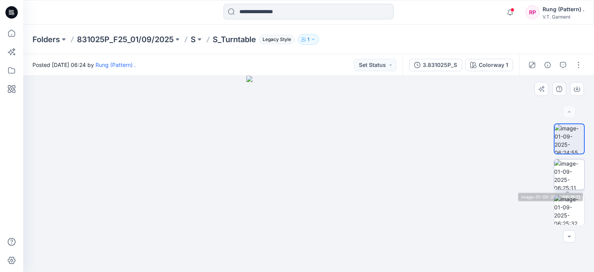
click at [569, 173] on img at bounding box center [569, 174] width 30 height 30
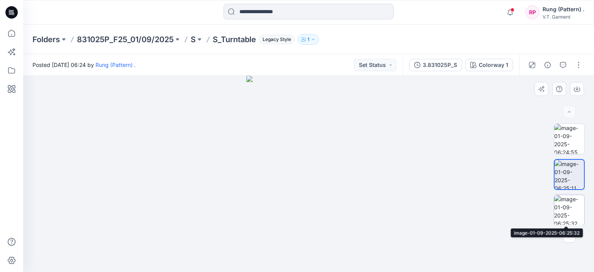
click at [573, 209] on img at bounding box center [569, 210] width 30 height 30
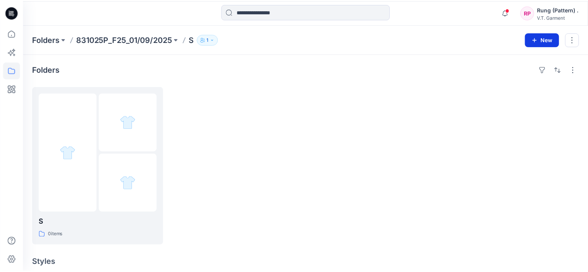
scroll to position [135, 0]
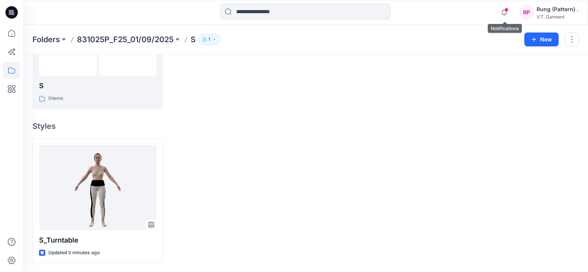
click at [507, 9] on span at bounding box center [507, 10] width 4 height 4
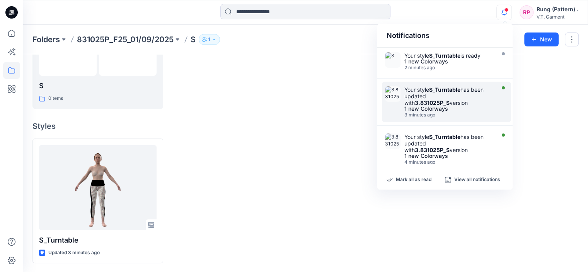
scroll to position [39, 0]
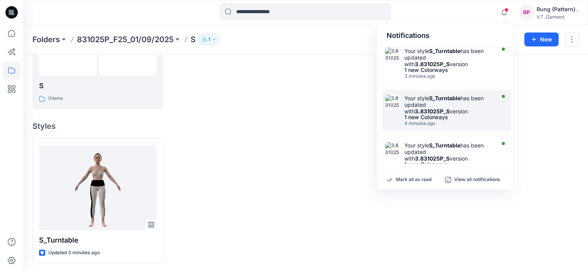
click at [457, 109] on div "Your style S_Turntable has been updated with 3.831025P_S version" at bounding box center [449, 105] width 89 height 20
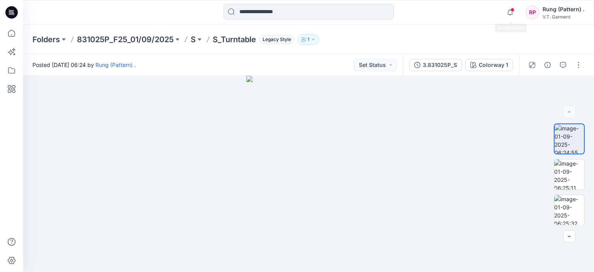
click at [512, 10] on span at bounding box center [513, 10] width 4 height 4
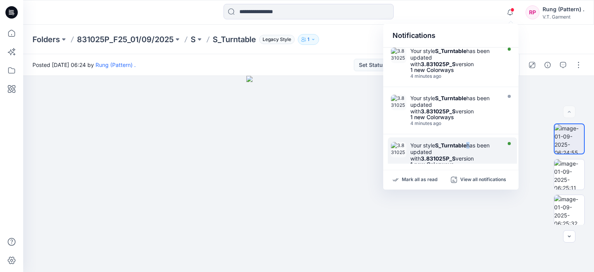
click at [469, 138] on div "Your style S_Turntable has been updated with 3.831025P_S version 1 new Colorway…" at bounding box center [452, 157] width 129 height 41
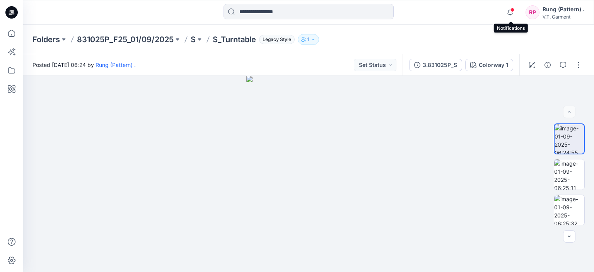
click at [511, 10] on span at bounding box center [513, 10] width 4 height 4
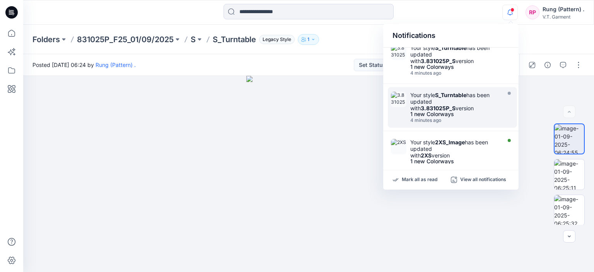
scroll to position [77, 0]
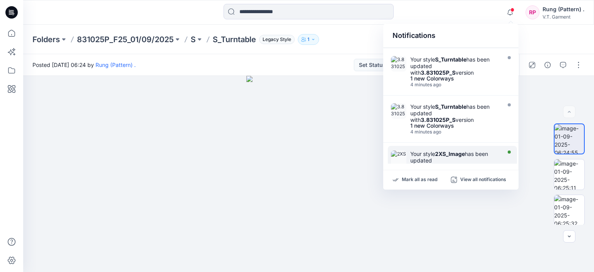
click at [478, 148] on div "Your style 2XS_lmage has been updated with 2XS version 1 new Colorways 2 hours …" at bounding box center [452, 166] width 129 height 41
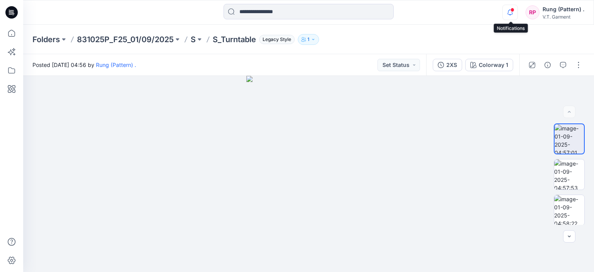
click at [513, 12] on icon "button" at bounding box center [510, 12] width 15 height 15
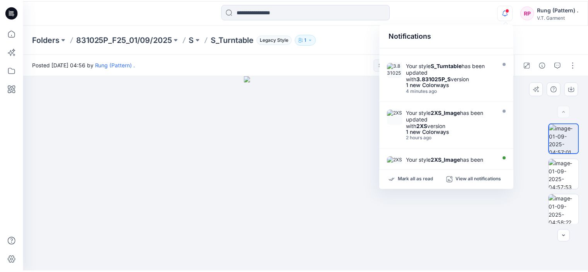
scroll to position [50, 0]
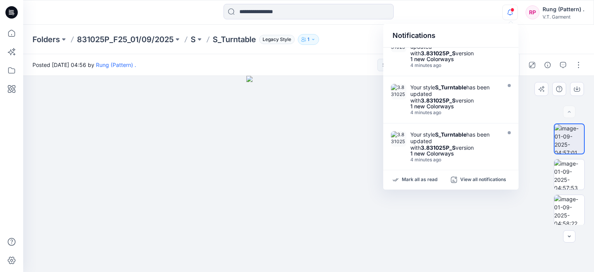
drag, startPoint x: 54, startPoint y: 92, endPoint x: 73, endPoint y: 85, distance: 20.2
click at [55, 92] on div at bounding box center [308, 174] width 571 height 196
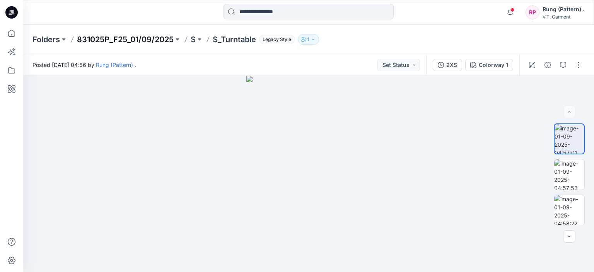
click at [141, 34] on p "831025P_F25_01/09/2025" at bounding box center [125, 39] width 97 height 11
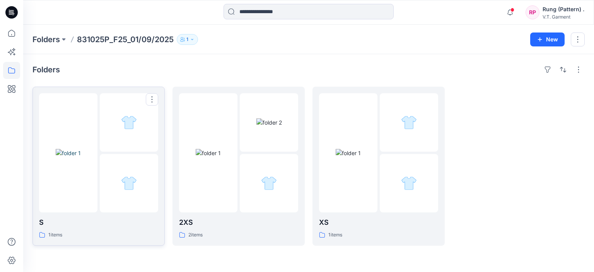
click at [81, 157] on img at bounding box center [68, 153] width 25 height 8
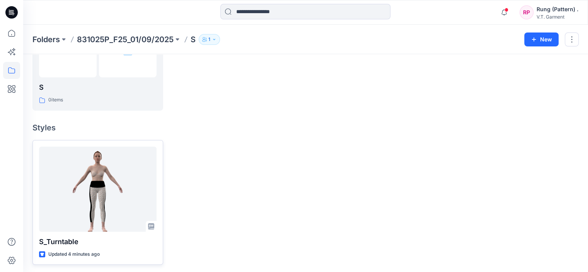
scroll to position [135, 0]
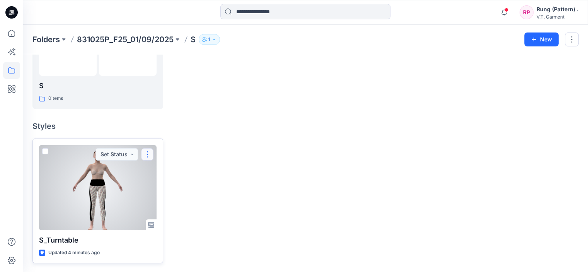
click at [150, 154] on button "button" at bounding box center [147, 154] width 12 height 12
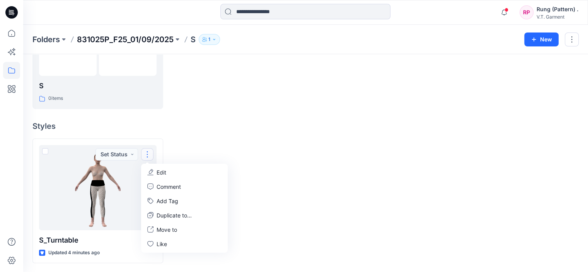
click at [99, 43] on p "831025P_F25_01/09/2025" at bounding box center [125, 39] width 97 height 11
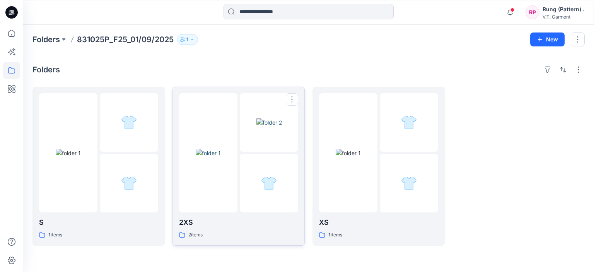
click at [221, 149] on img at bounding box center [208, 153] width 25 height 8
click at [336, 149] on img at bounding box center [348, 153] width 25 height 8
click at [262, 127] on img at bounding box center [269, 122] width 26 height 8
click at [129, 135] on div at bounding box center [129, 122] width 58 height 58
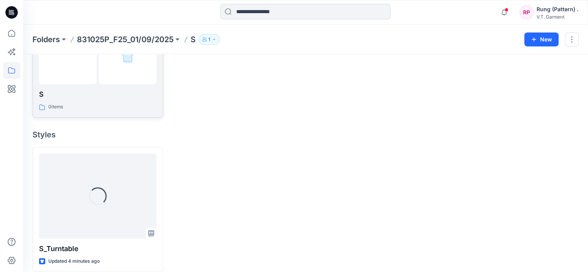
scroll to position [135, 0]
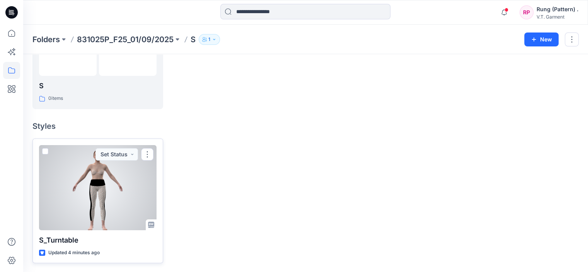
click at [125, 205] on div at bounding box center [98, 187] width 118 height 85
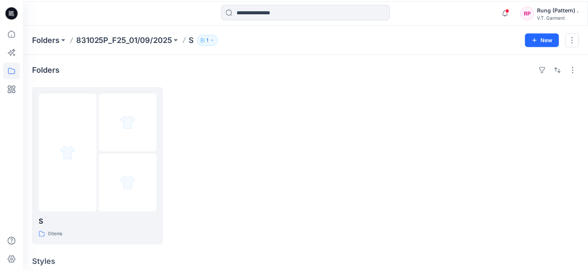
scroll to position [135, 0]
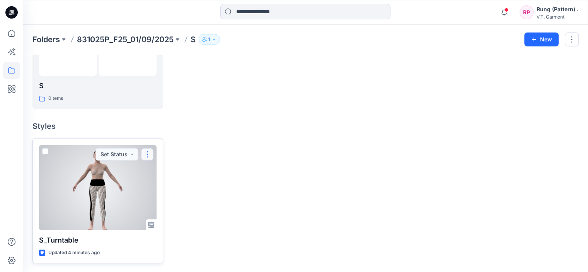
click at [145, 157] on button "button" at bounding box center [147, 154] width 12 height 12
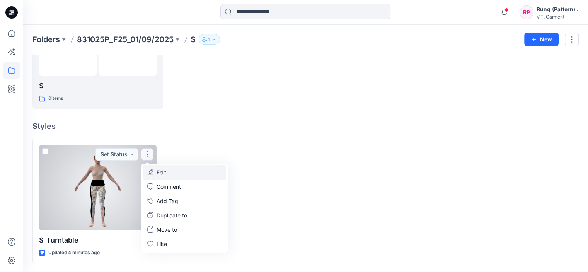
click at [170, 176] on button "Edit" at bounding box center [185, 172] width 84 height 14
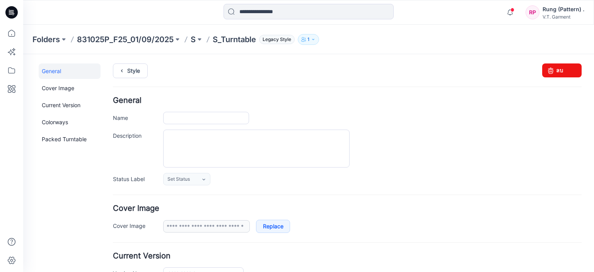
type input "**********"
click at [545, 67] on icon at bounding box center [550, 70] width 11 height 14
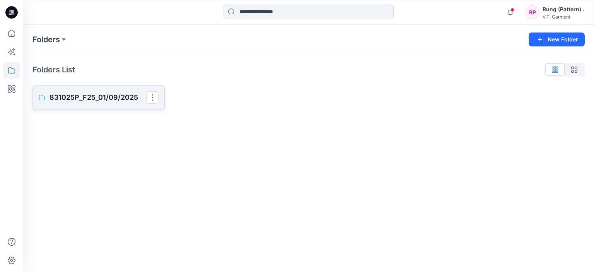
click at [93, 97] on p "831025P_F25_01/09/2025" at bounding box center [98, 97] width 97 height 11
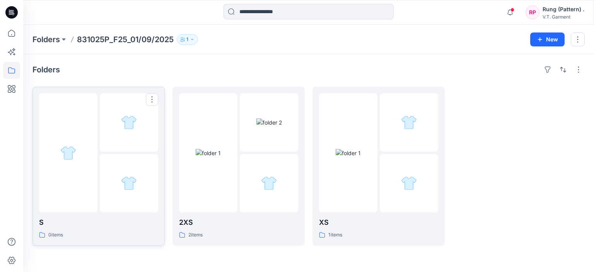
click at [103, 121] on div at bounding box center [129, 122] width 58 height 58
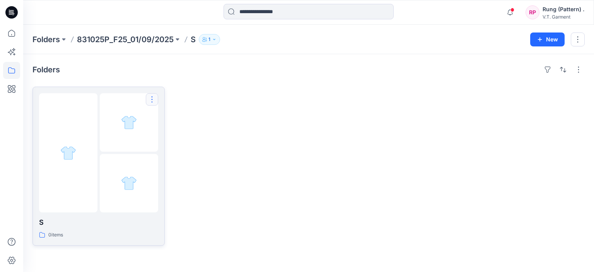
click at [156, 100] on button "button" at bounding box center [152, 99] width 12 height 12
click at [166, 148] on p "[PERSON_NAME]" at bounding box center [183, 149] width 44 height 8
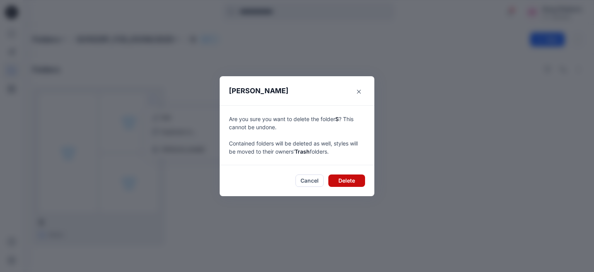
click at [340, 181] on button "Delete" at bounding box center [346, 180] width 37 height 12
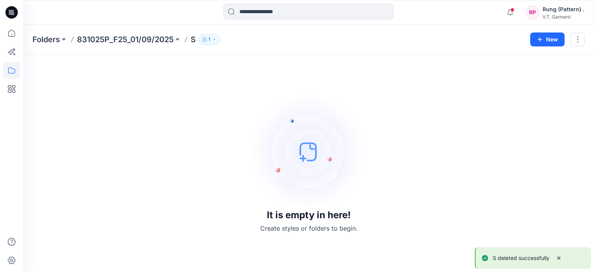
click at [231, 103] on div "It is empty in here! Create styles or folders to begin." at bounding box center [308, 162] width 552 height 199
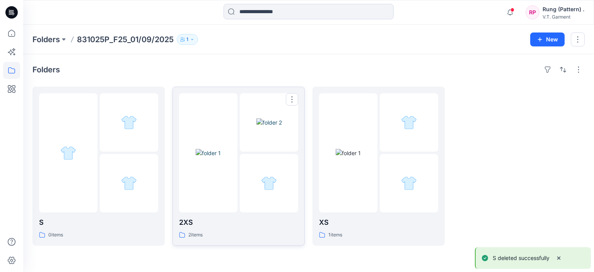
click at [256, 127] on img at bounding box center [269, 122] width 26 height 8
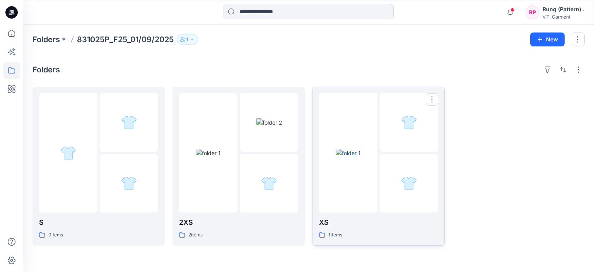
click at [410, 172] on div at bounding box center [409, 183] width 58 height 58
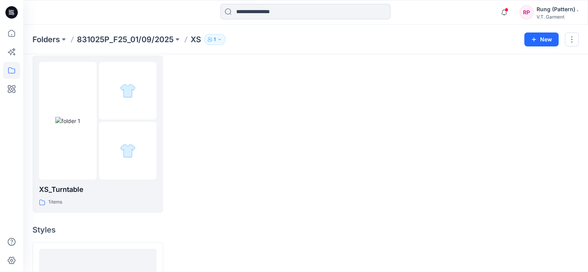
scroll to position [77, 0]
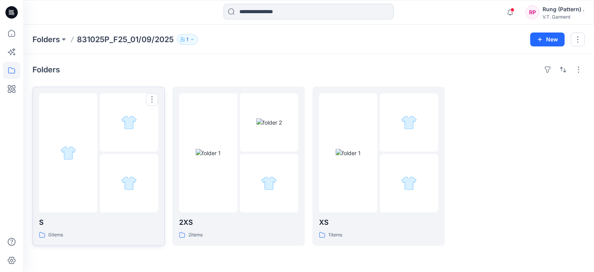
click at [142, 135] on div at bounding box center [129, 122] width 58 height 58
